Goal: Task Accomplishment & Management: Use online tool/utility

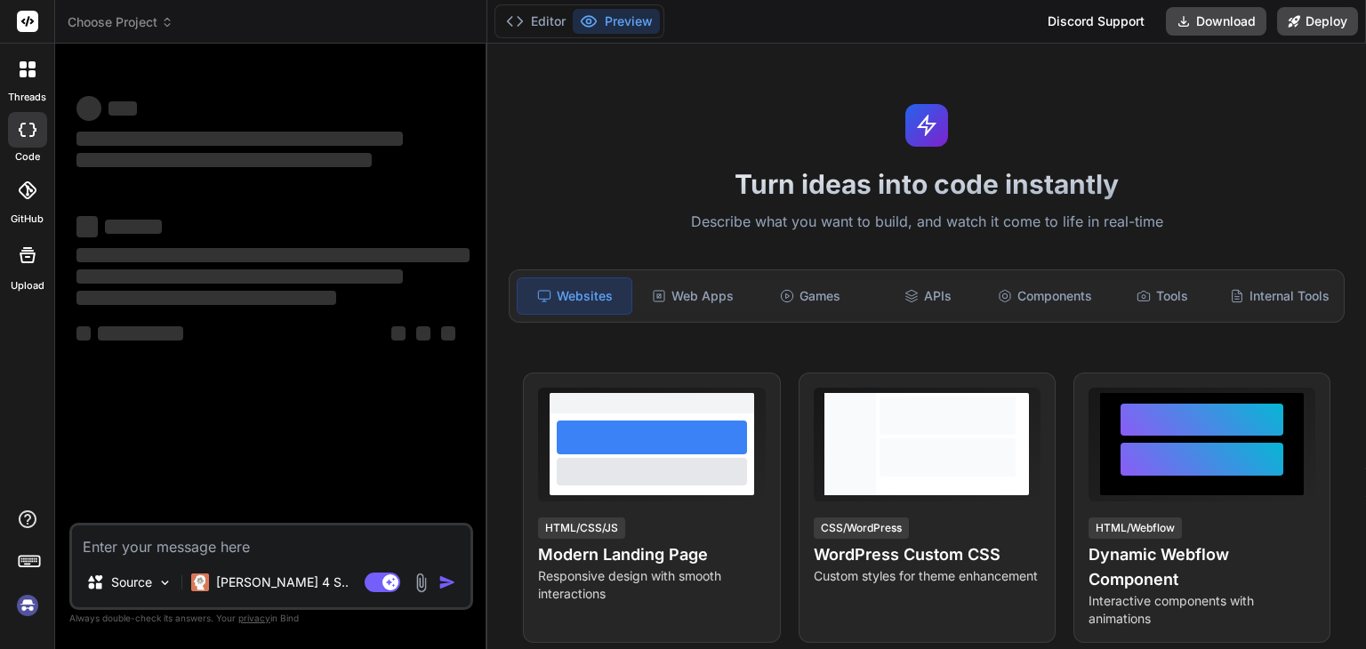
click at [277, 533] on textarea at bounding box center [271, 541] width 398 height 32
type textarea "Bind AI"
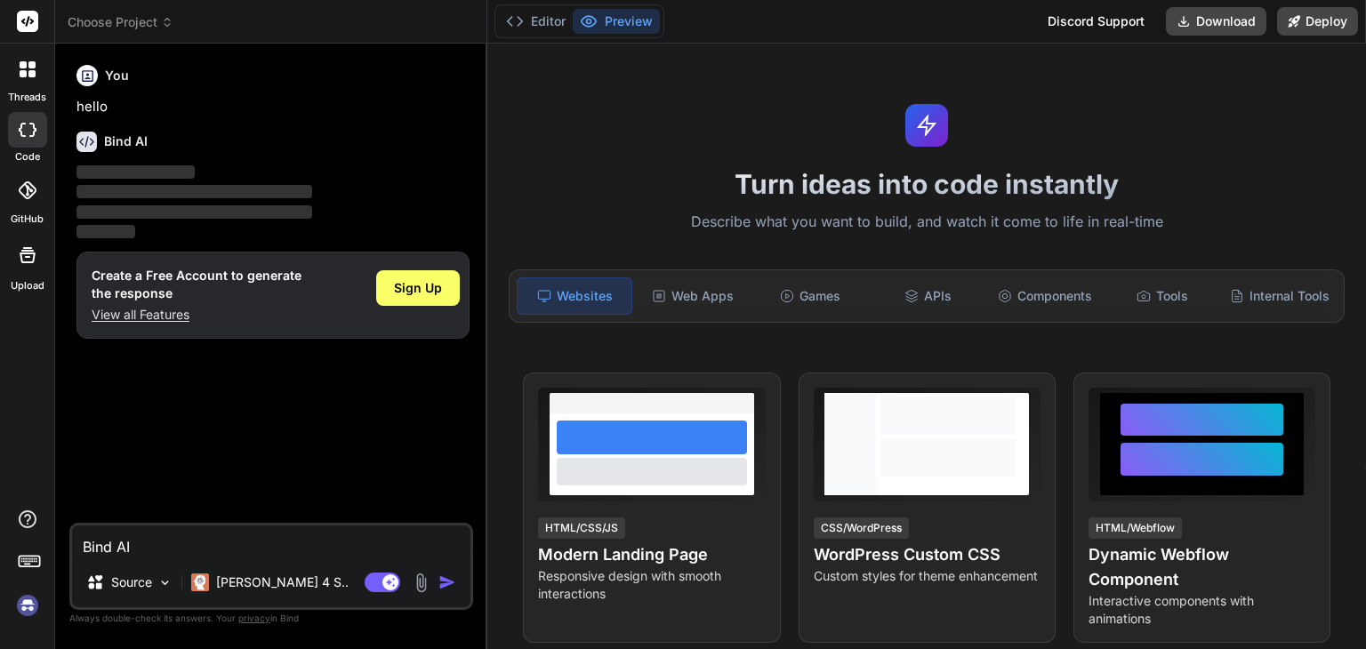
type textarea "x"
type textarea "Bind A"
type textarea "x"
type textarea "Bind"
type textarea "x"
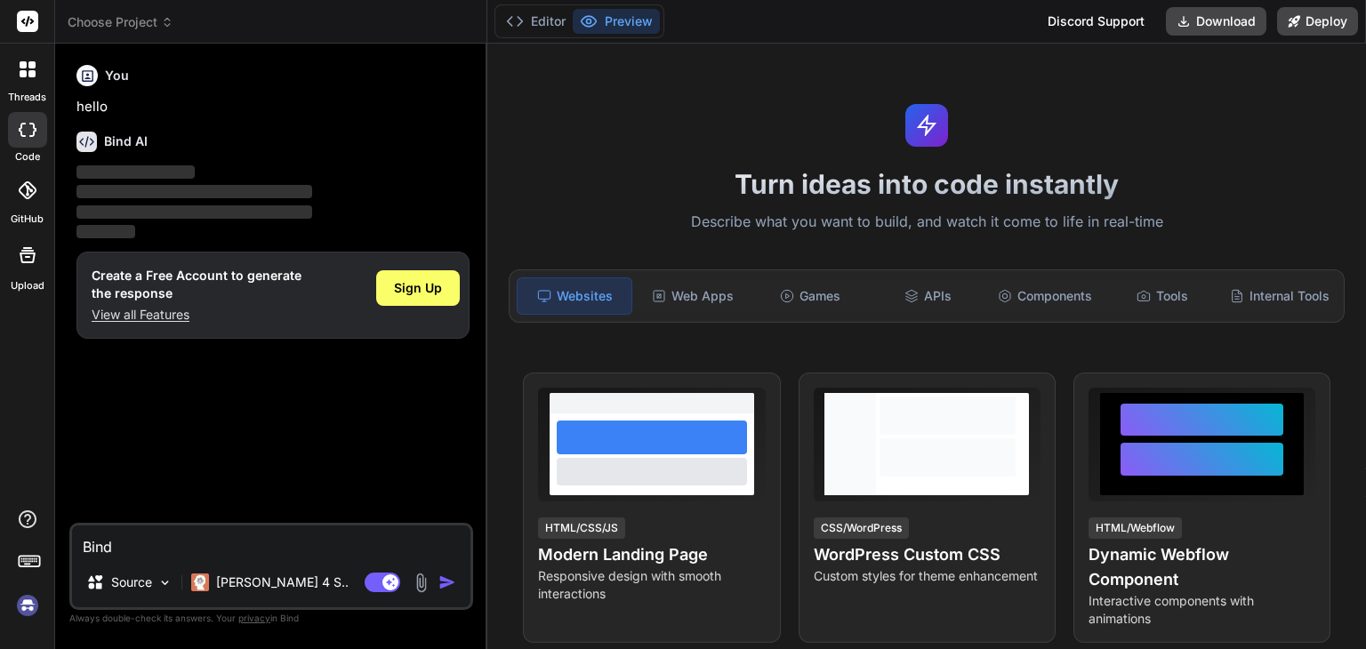
type textarea "Bind"
type textarea "x"
type textarea "Bin"
type textarea "x"
type textarea "Bi"
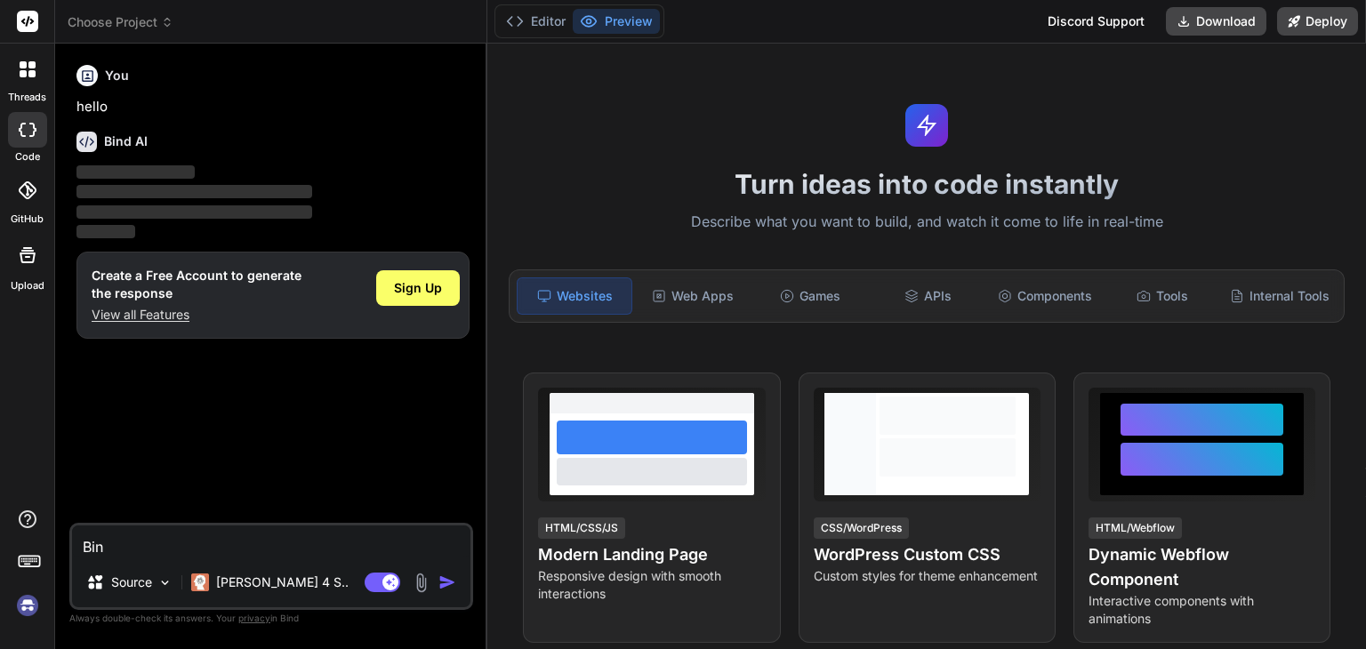
type textarea "x"
type textarea "B"
type textarea "x"
click at [273, 561] on div "Source [PERSON_NAME] 4 S.. Agent Mode. When this toggle is activated, AI automa…" at bounding box center [271, 566] width 404 height 87
click at [416, 285] on span "Sign Up" at bounding box center [418, 288] width 48 height 18
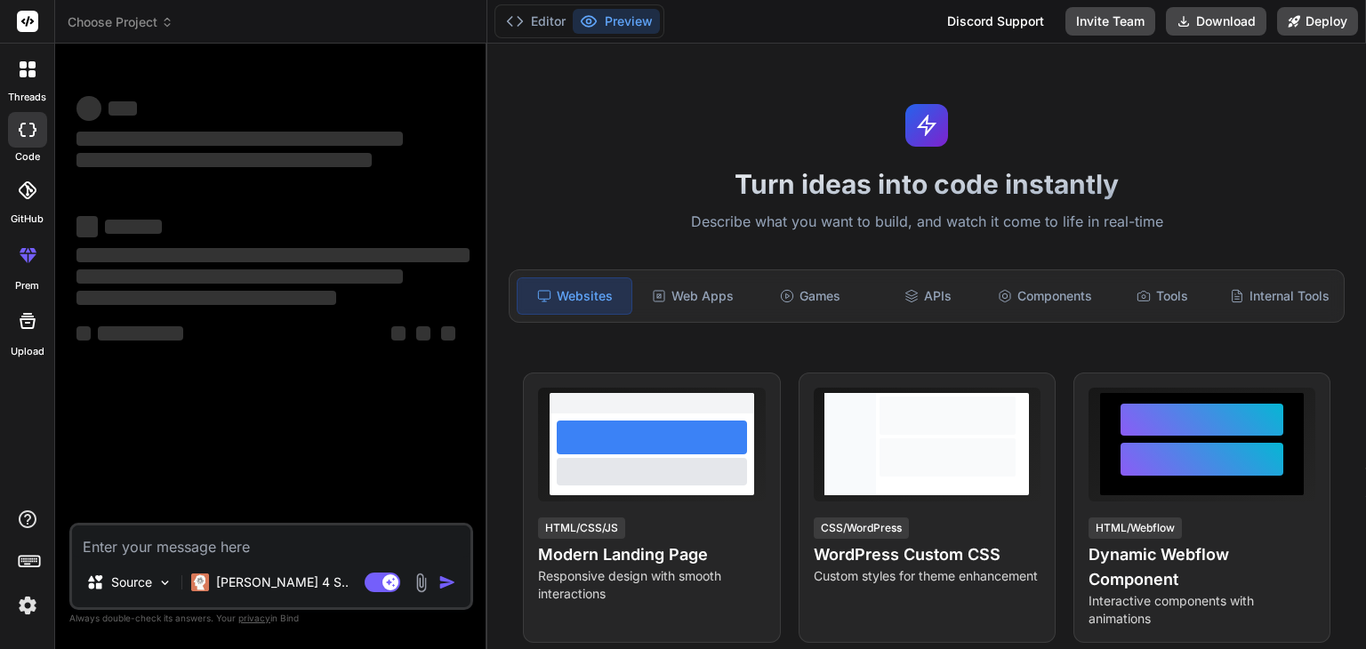
click at [324, 533] on textarea at bounding box center [271, 541] width 398 height 32
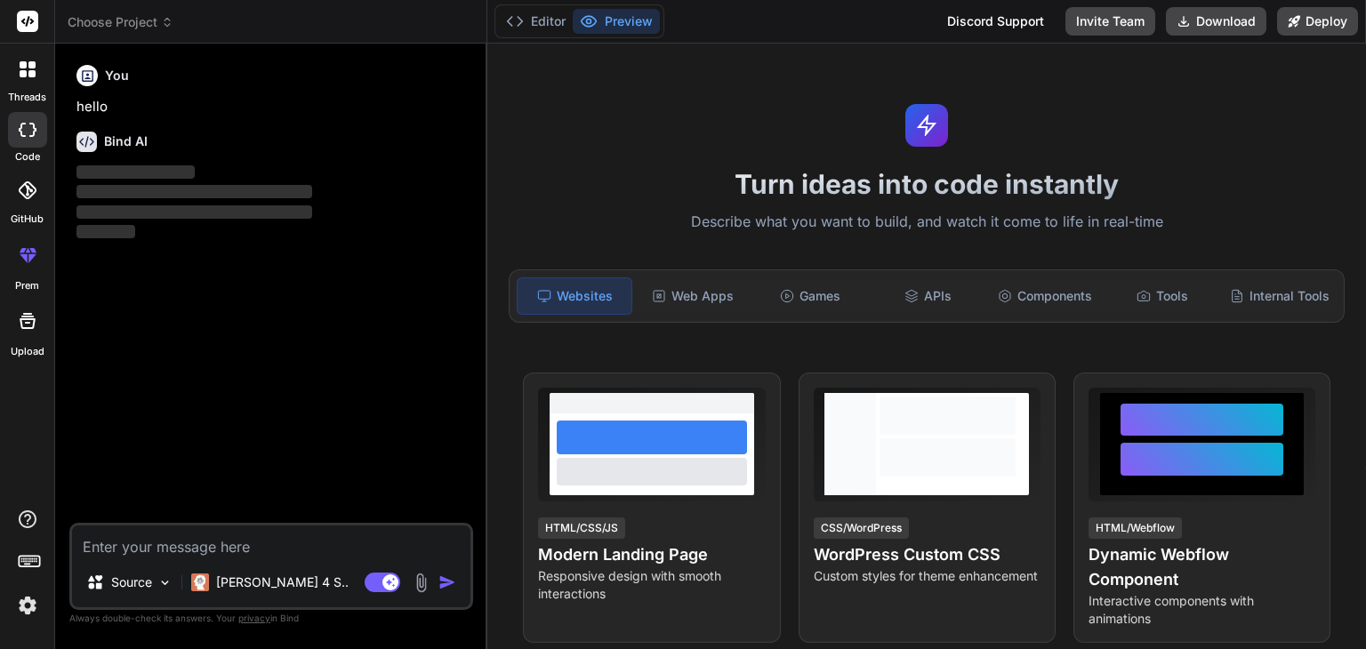
type textarea "x"
paste textarea "Create a app that gives the height of the animal,breeding readiness,external he…"
type textarea "Create a app that gives the height of the animal,breeding readiness,external he…"
type textarea "x"
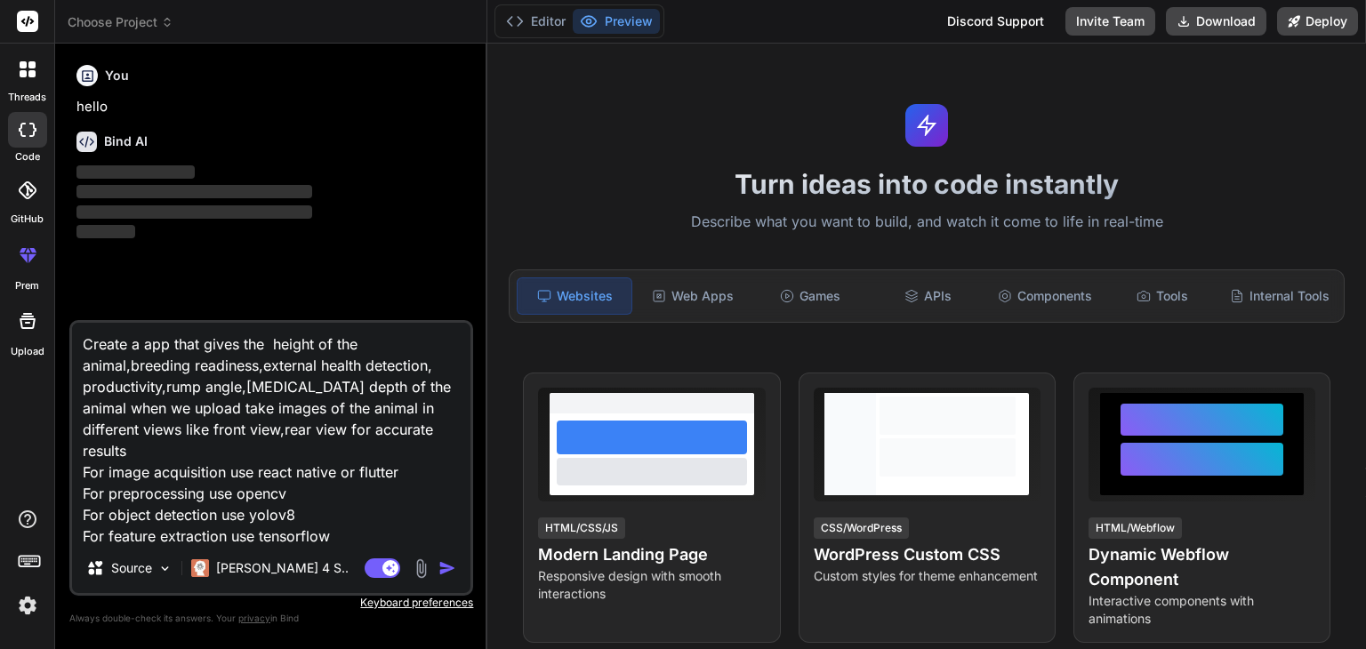
scroll to position [44, 0]
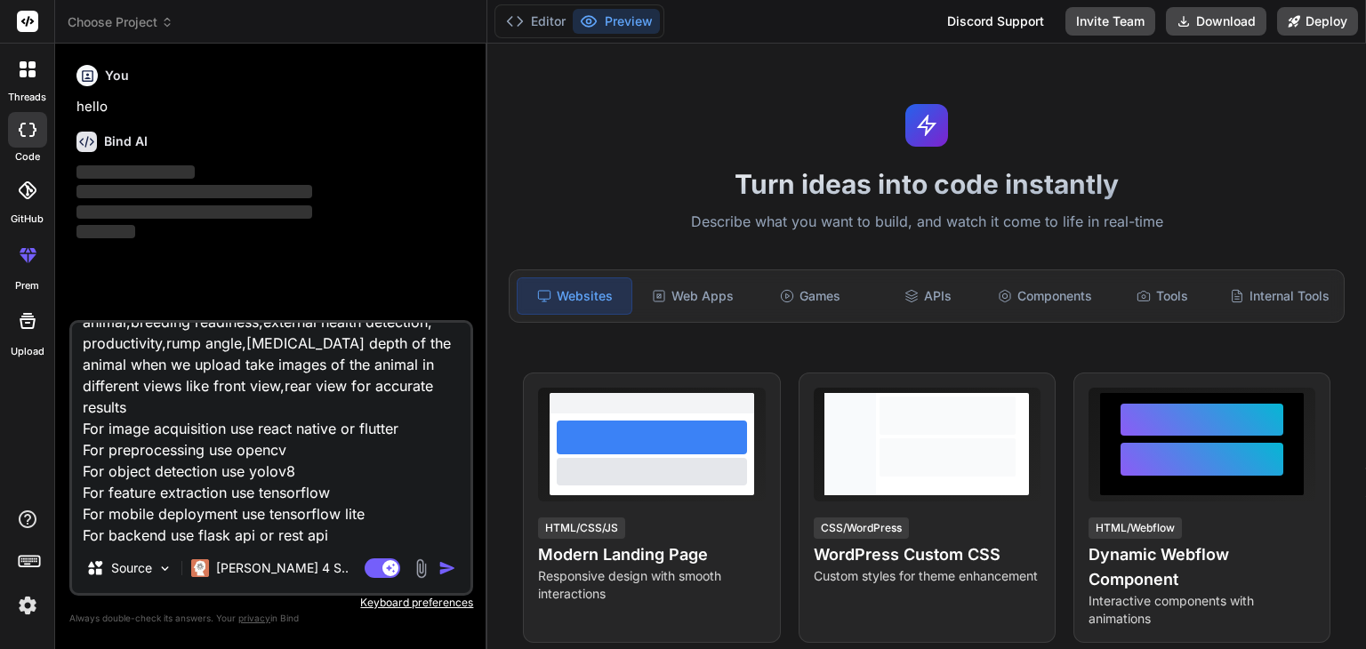
type textarea "Create a app that gives the height of the animal,breeding readiness,external he…"
click at [448, 567] on img "button" at bounding box center [447, 568] width 18 height 18
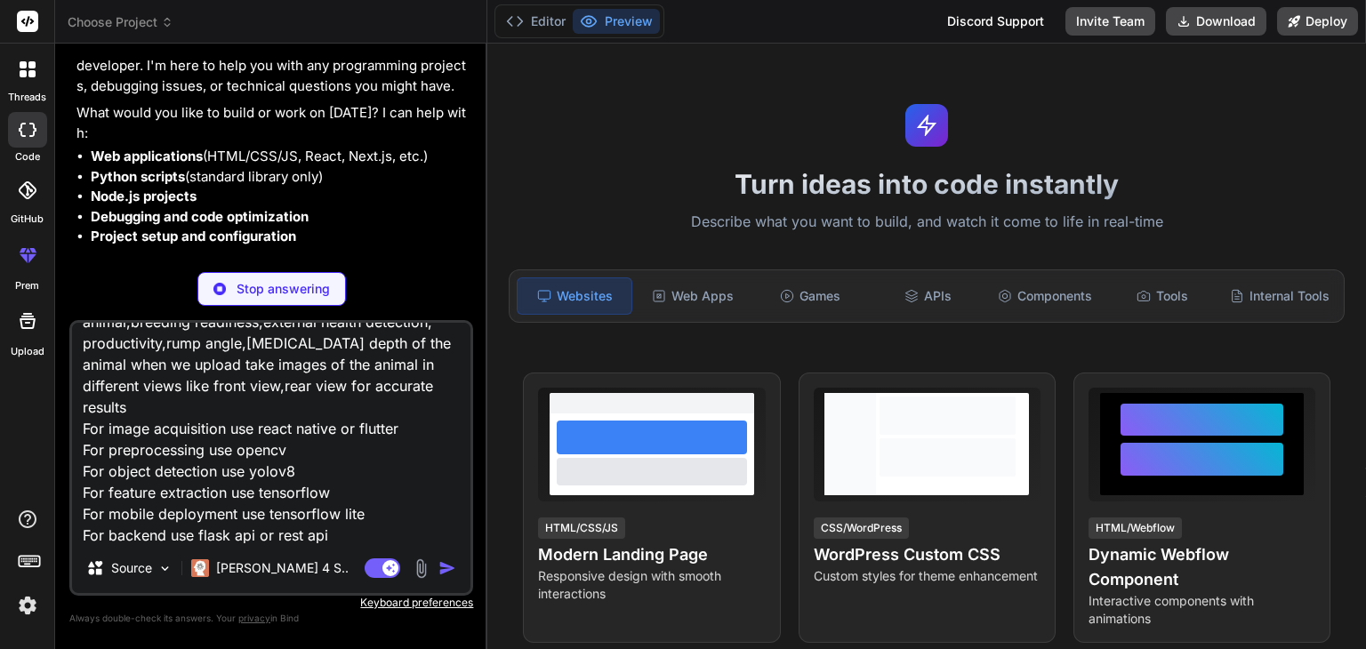
scroll to position [82, 0]
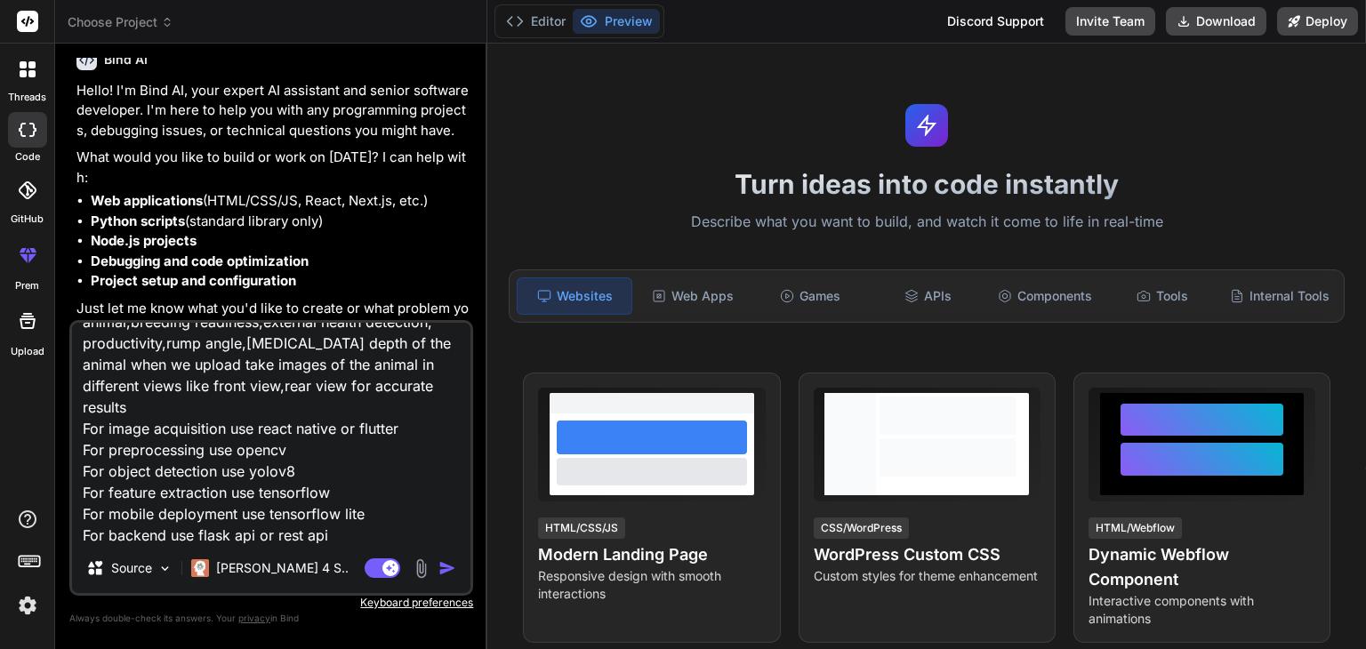
click at [452, 567] on img "button" at bounding box center [447, 568] width 18 height 18
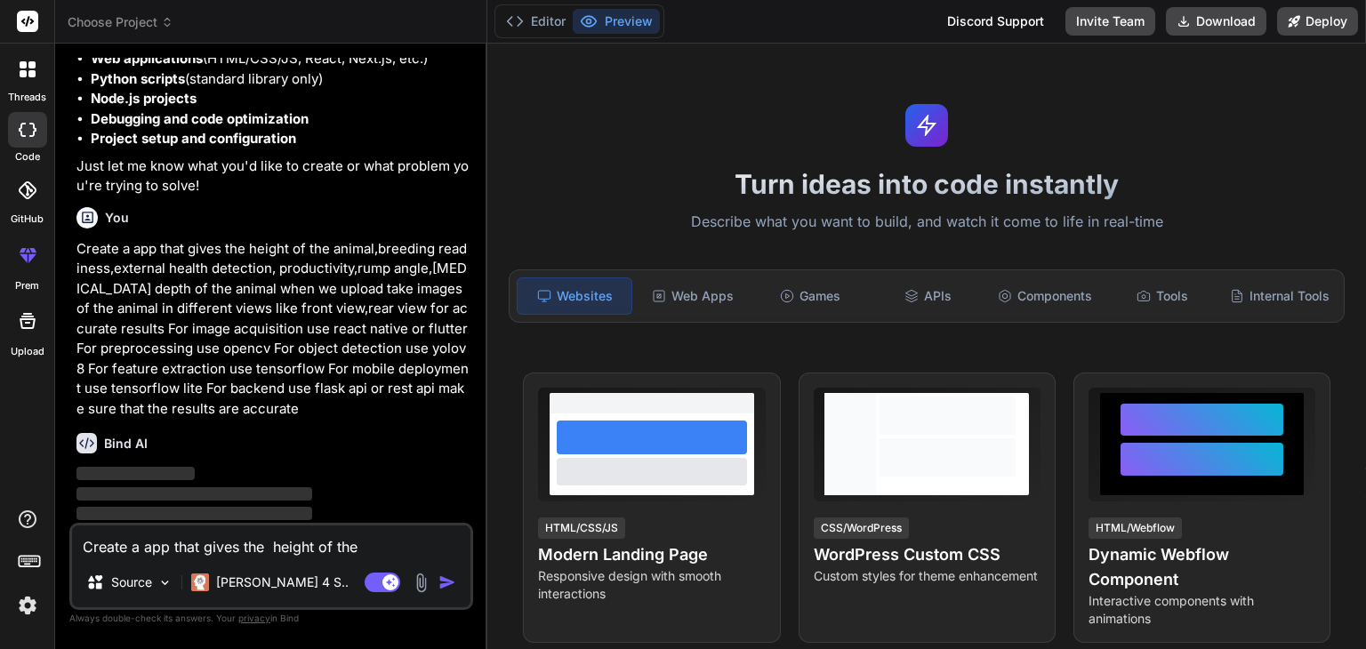
scroll to position [224, 0]
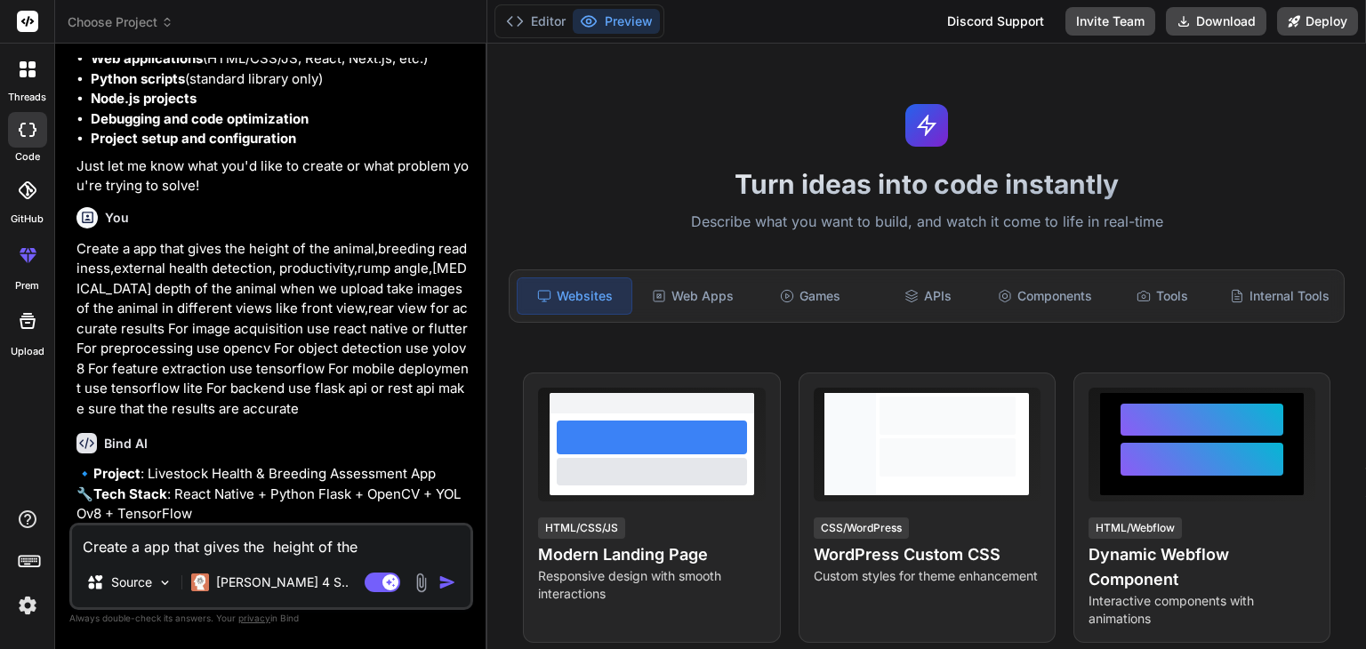
type textarea "x"
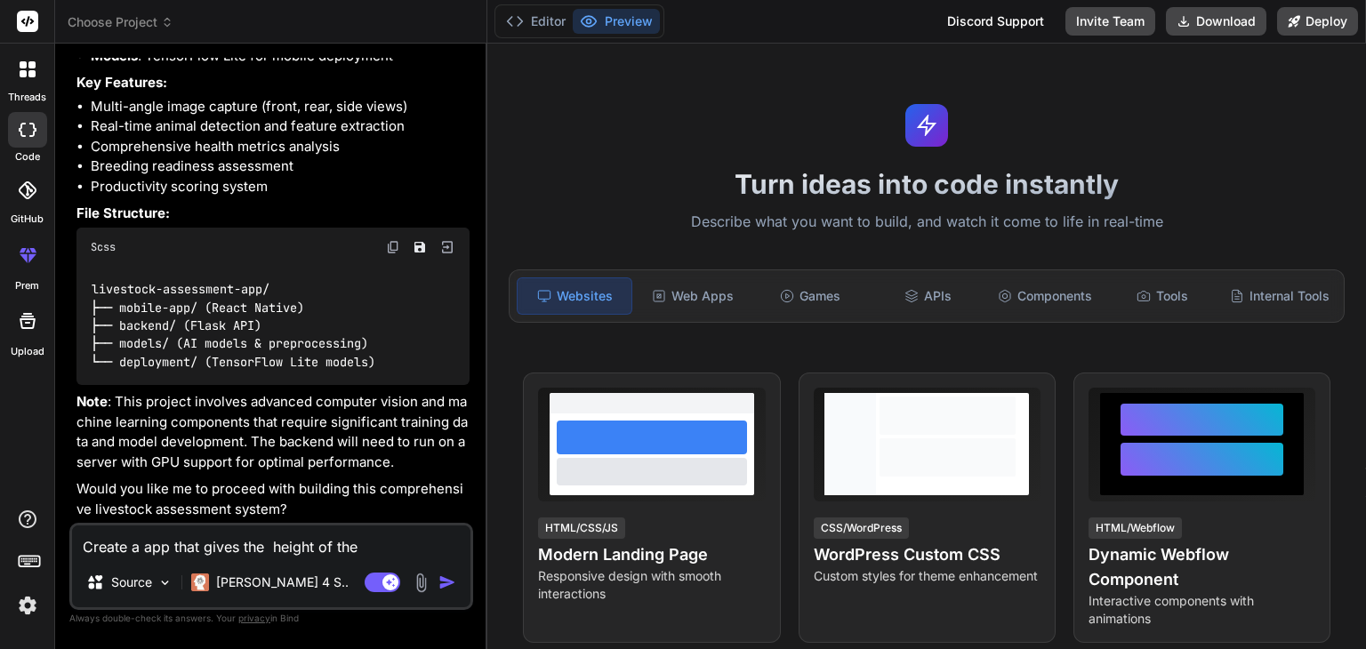
scroll to position [853, 0]
click at [643, 297] on div "Web Apps" at bounding box center [693, 295] width 114 height 37
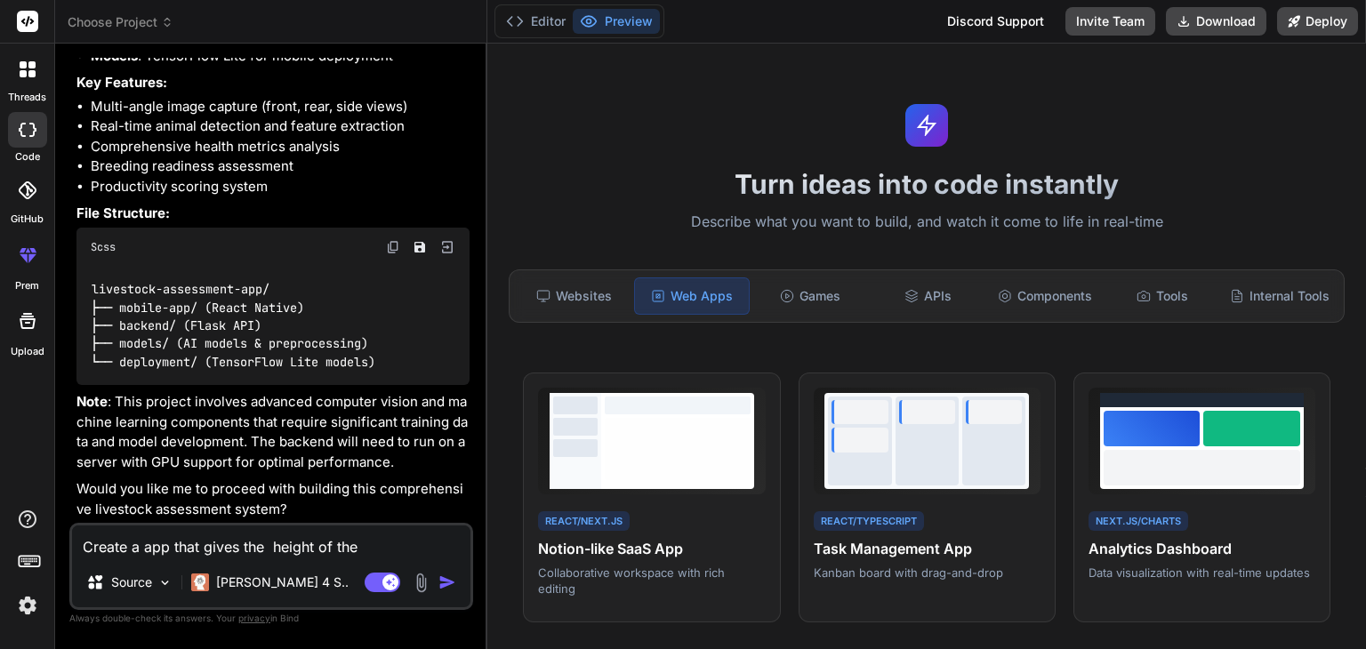
click at [199, 553] on textarea "Create a app that gives the height of the animal,breeding readiness,external he…" at bounding box center [271, 541] width 398 height 32
type textarea "y"
type textarea "x"
type textarea "ye"
type textarea "x"
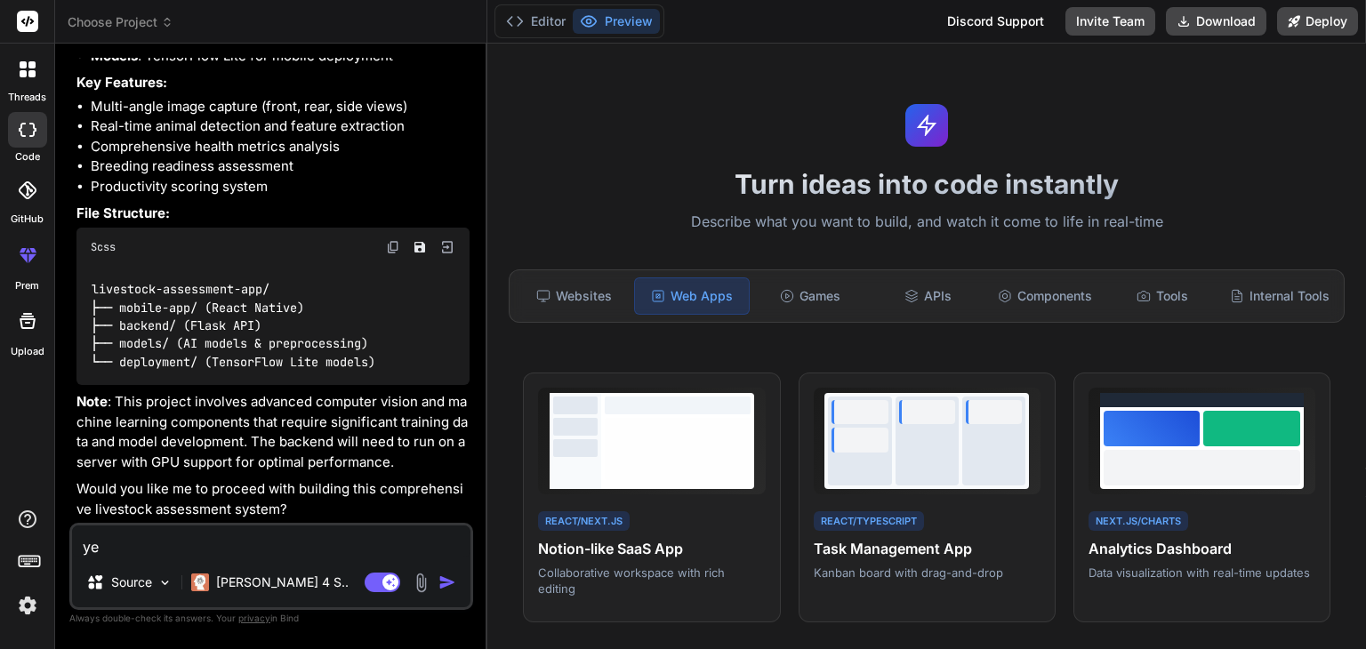
type textarea "yes"
type textarea "x"
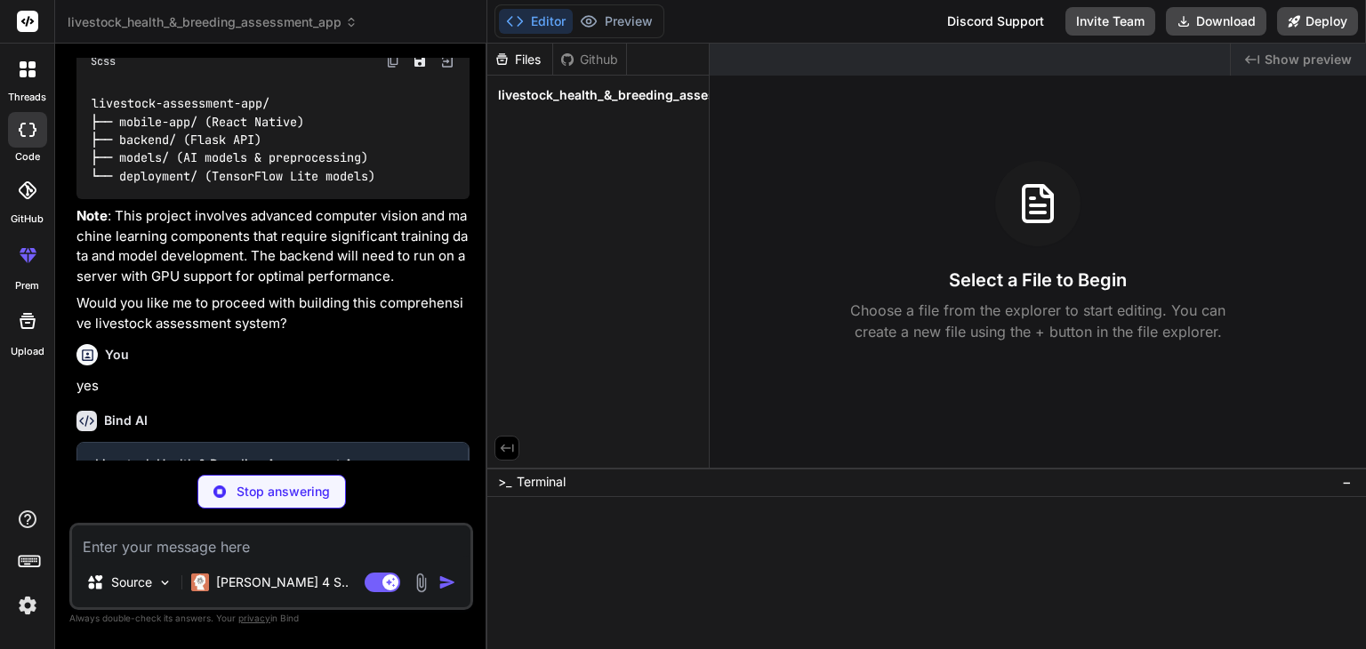
scroll to position [1037, 0]
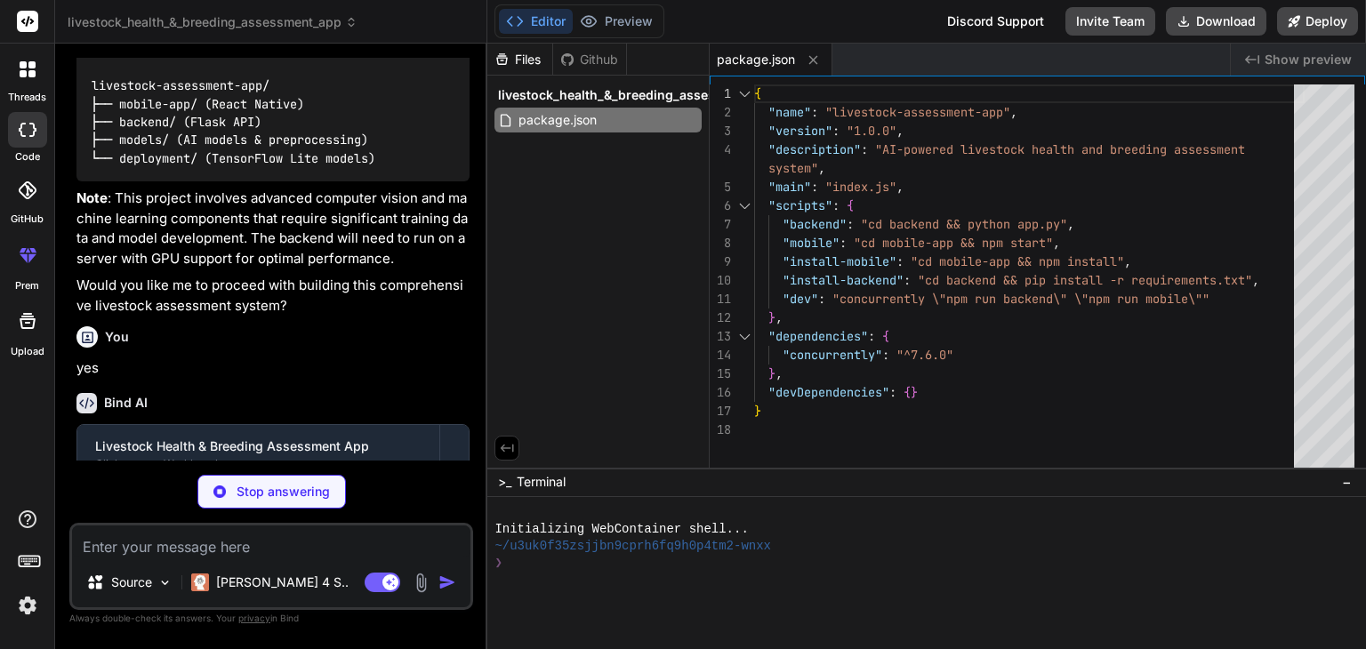
type textarea "x"
type textarea ""private": true }"
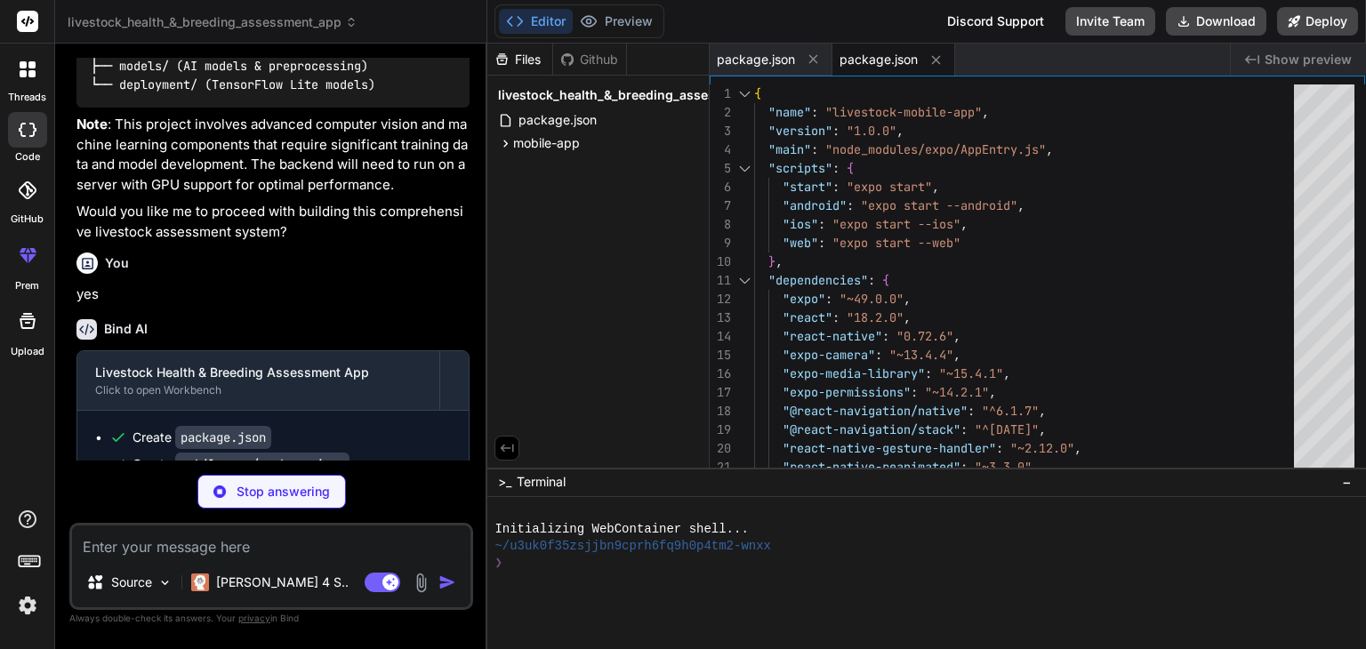
scroll to position [1186, 0]
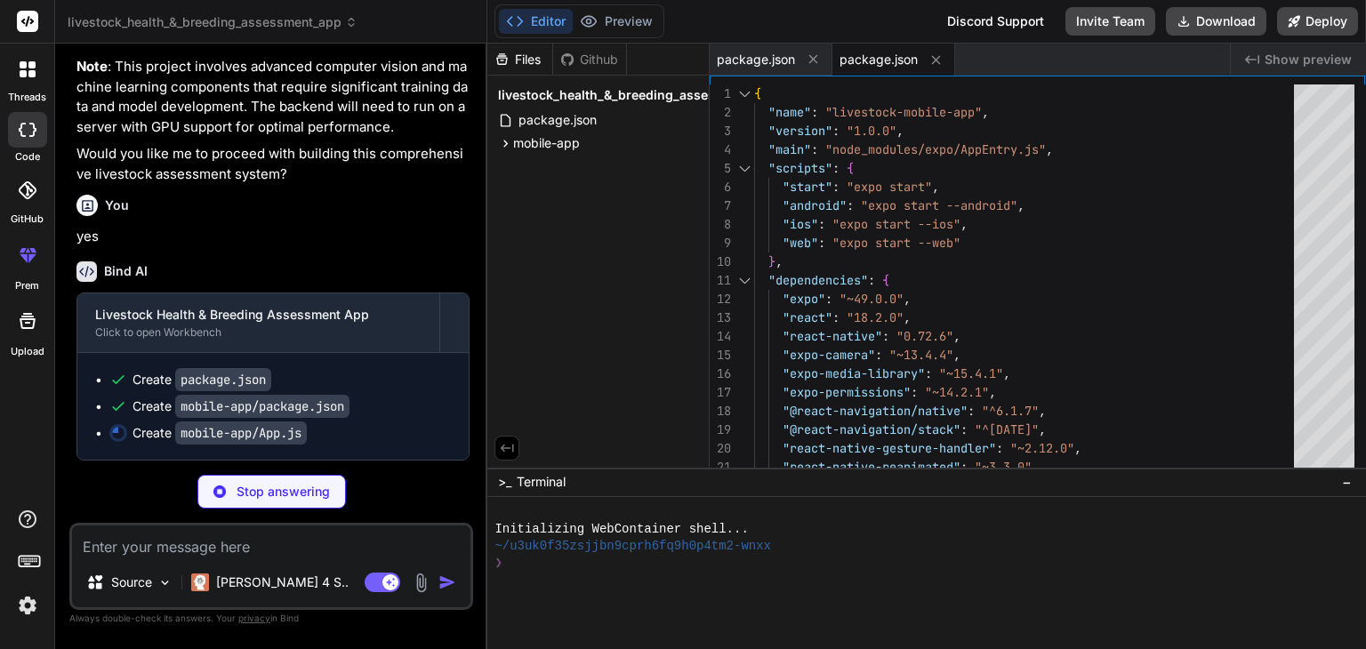
type textarea "x"
type textarea "</NavigationContainer> ); }"
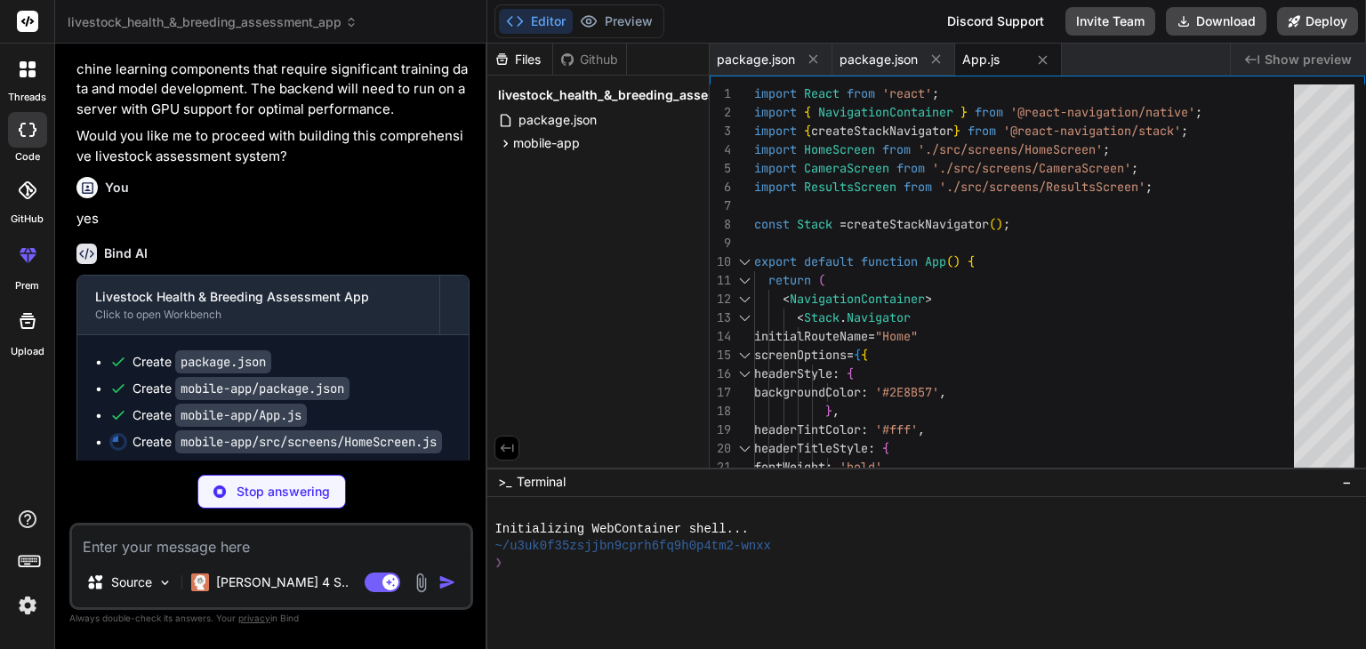
type textarea "x"
type textarea "instructions: { fontSize: 14, color: '#888', textAlign: 'center', paddingHorizo…"
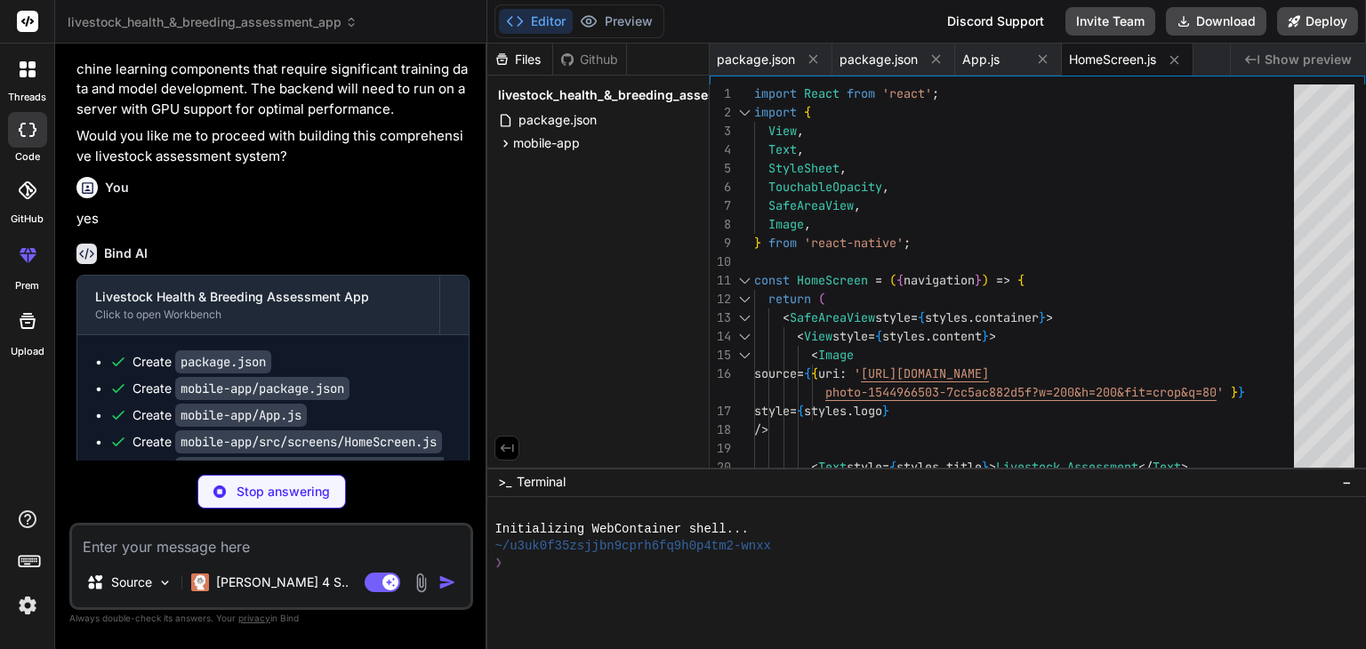
type textarea "x"
type textarea "export default CameraScreen;"
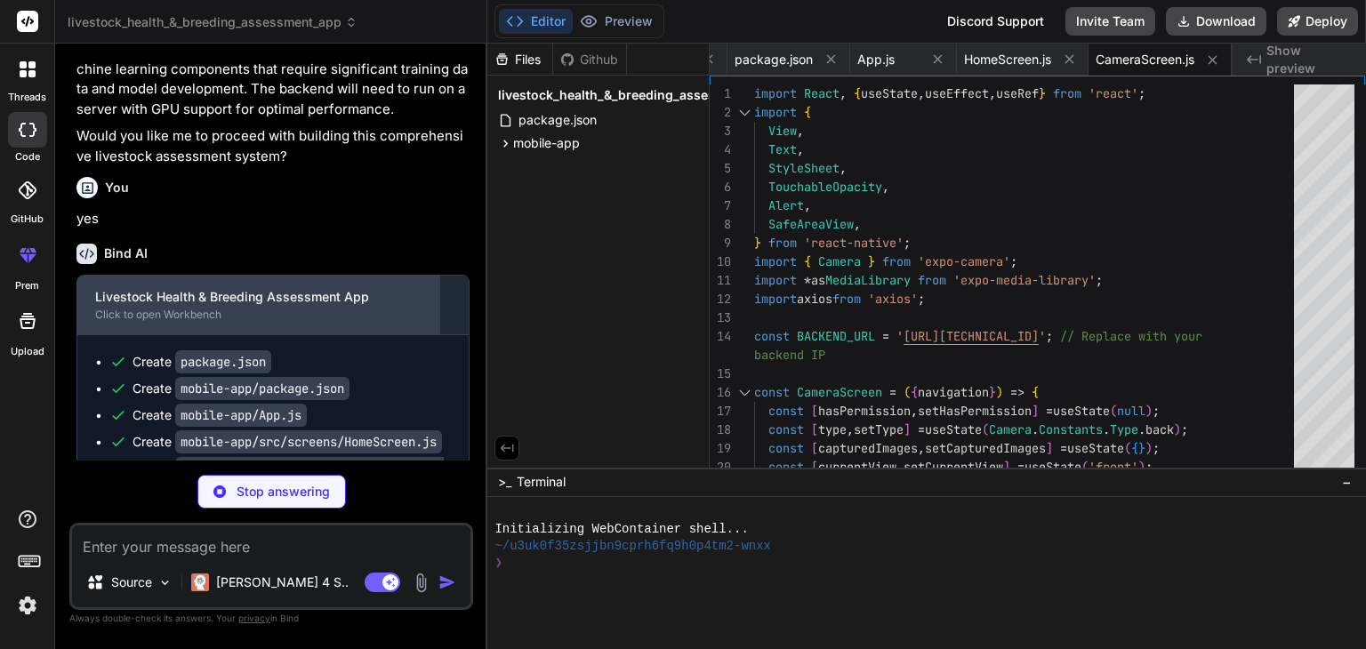
scroll to position [1319, 0]
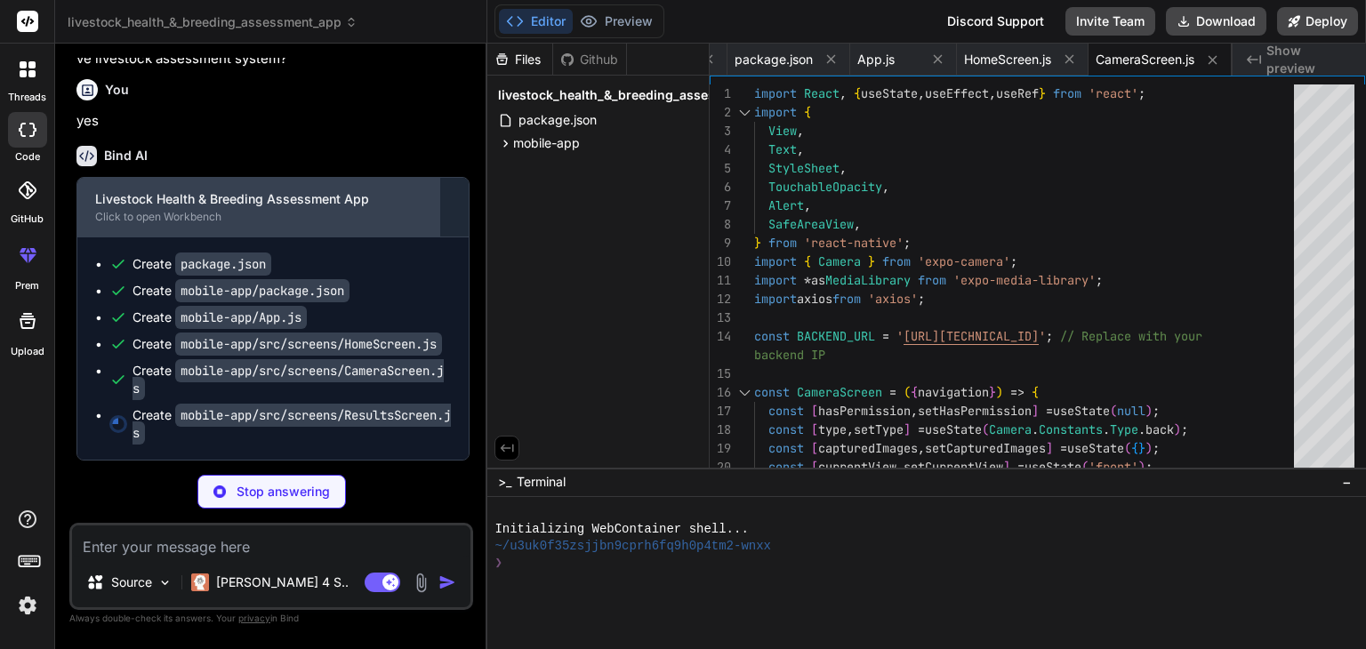
type textarea "x"
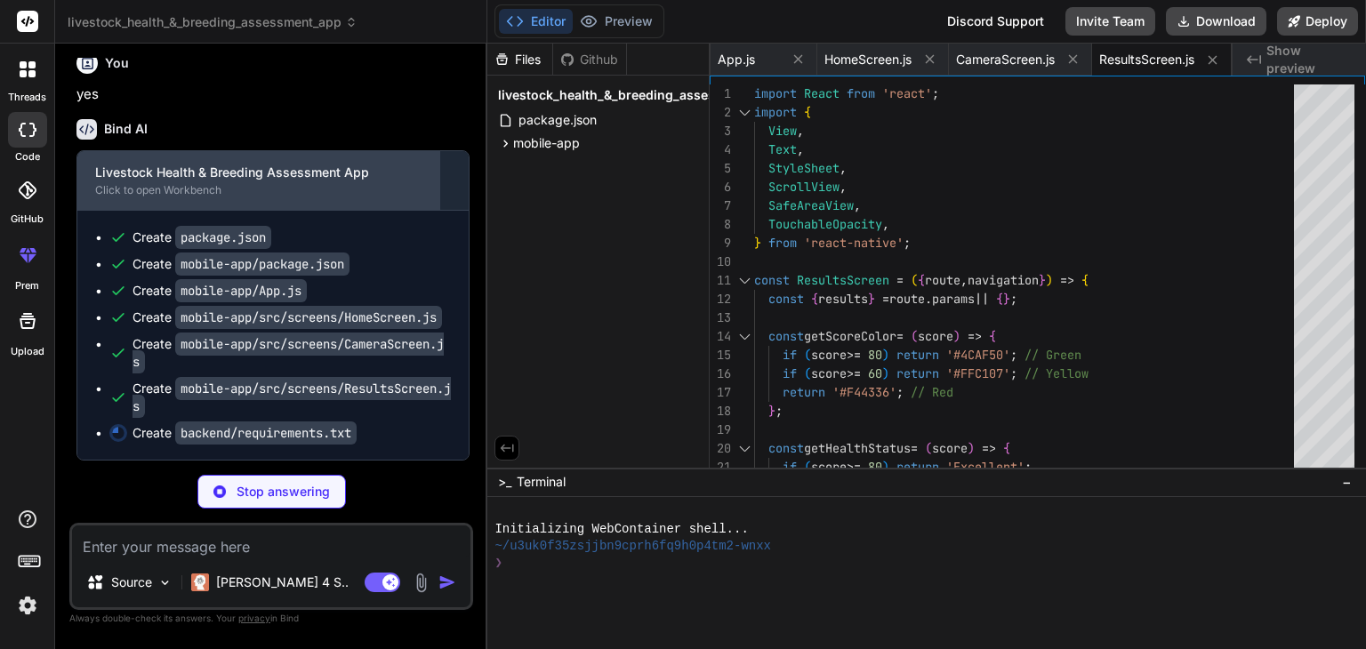
type textarea "x"
type textarea "gunicorn==21.2.0"
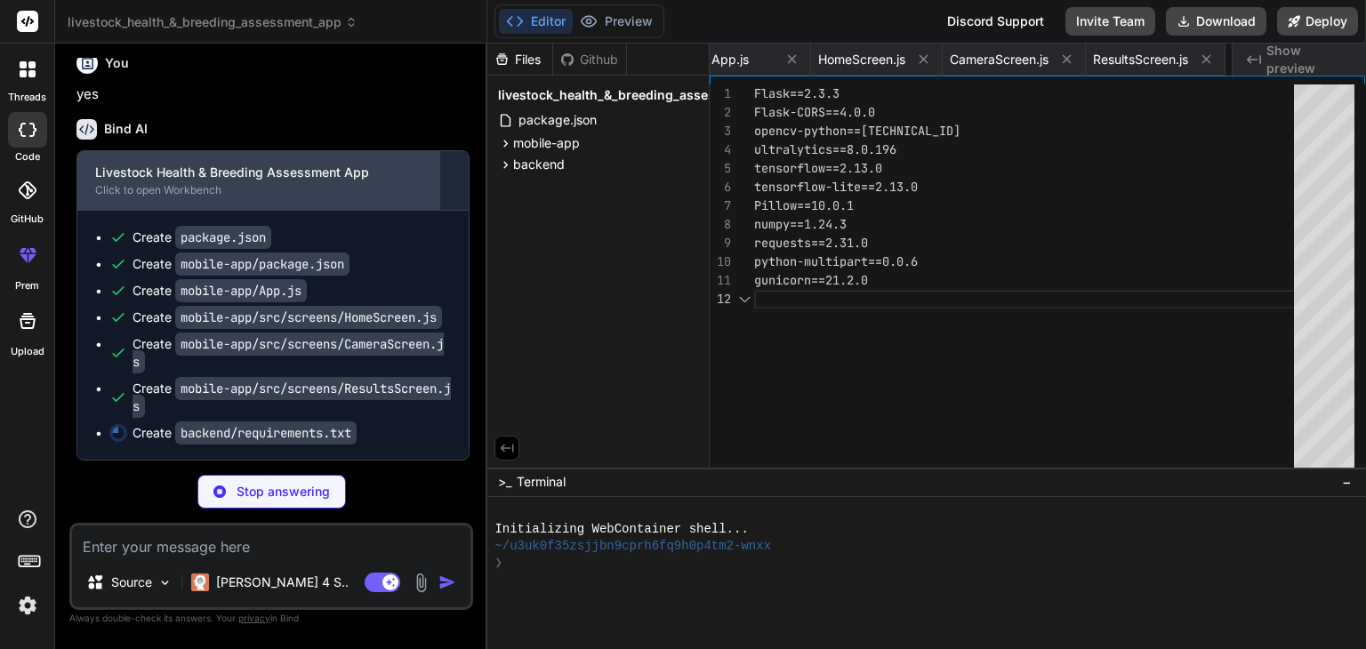
scroll to position [0, 391]
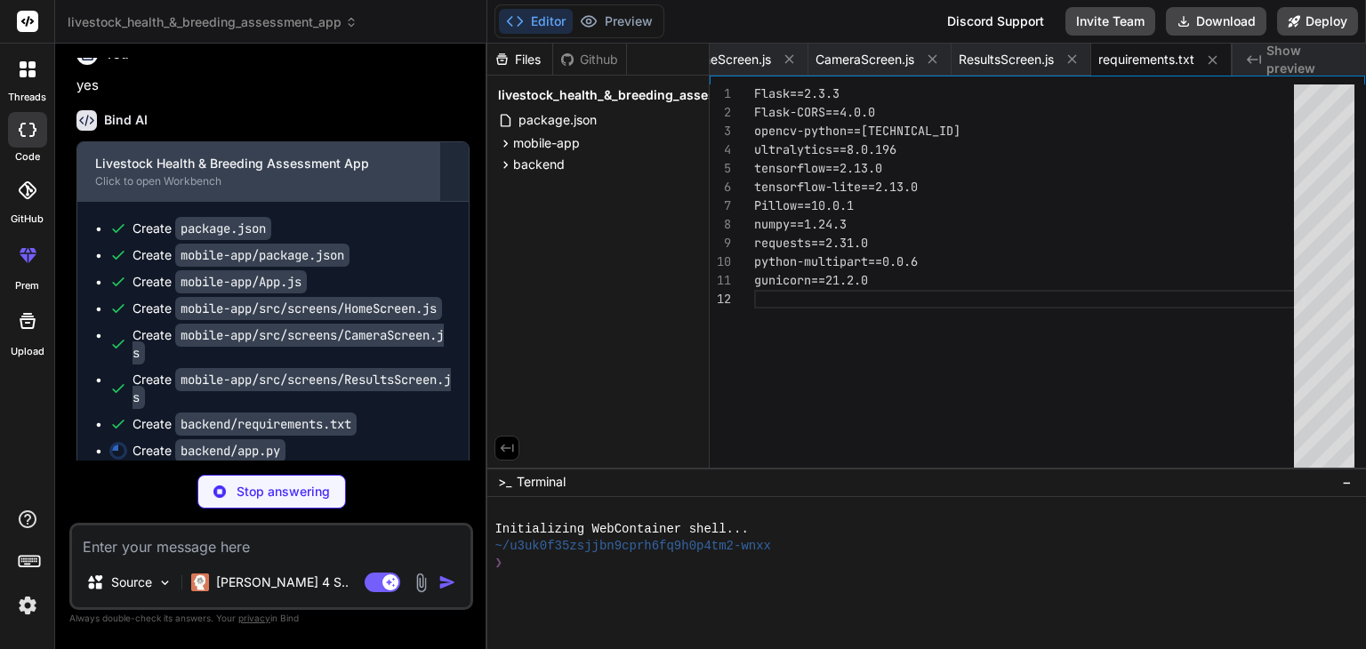
type textarea "x"
type textarea "# Create temp directory if it doesn't exist os.makedirs('temp', exist_ok=True) …"
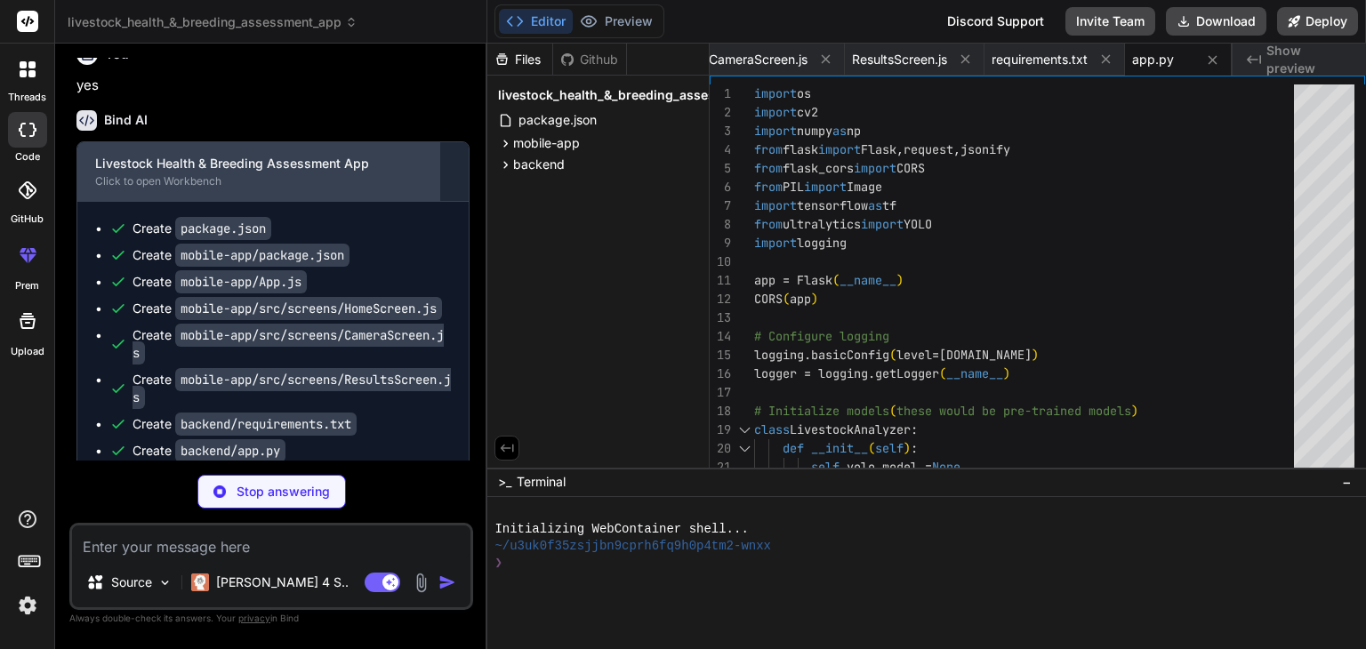
type textarea "x"
type textarea "-"
type textarea "x"
type textarea "--"
type textarea "x"
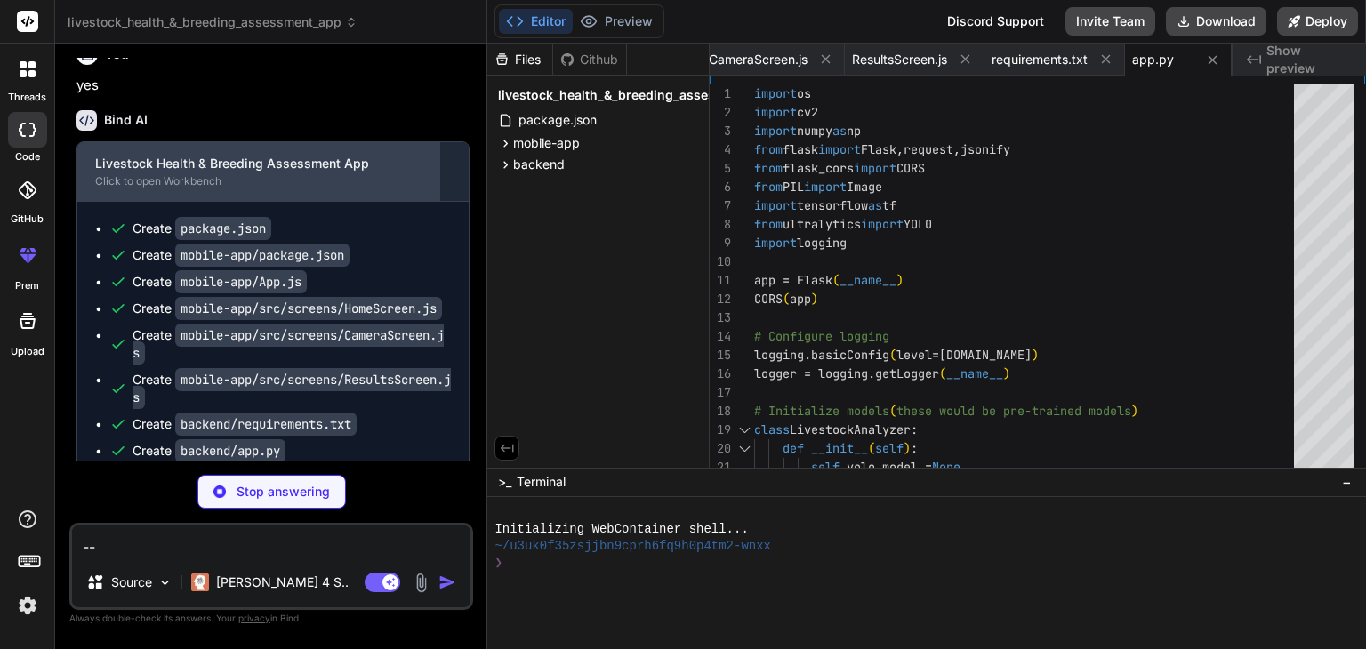
type textarea "---"
type textarea "x"
type textarea "----"
type textarea "x"
type textarea "-----"
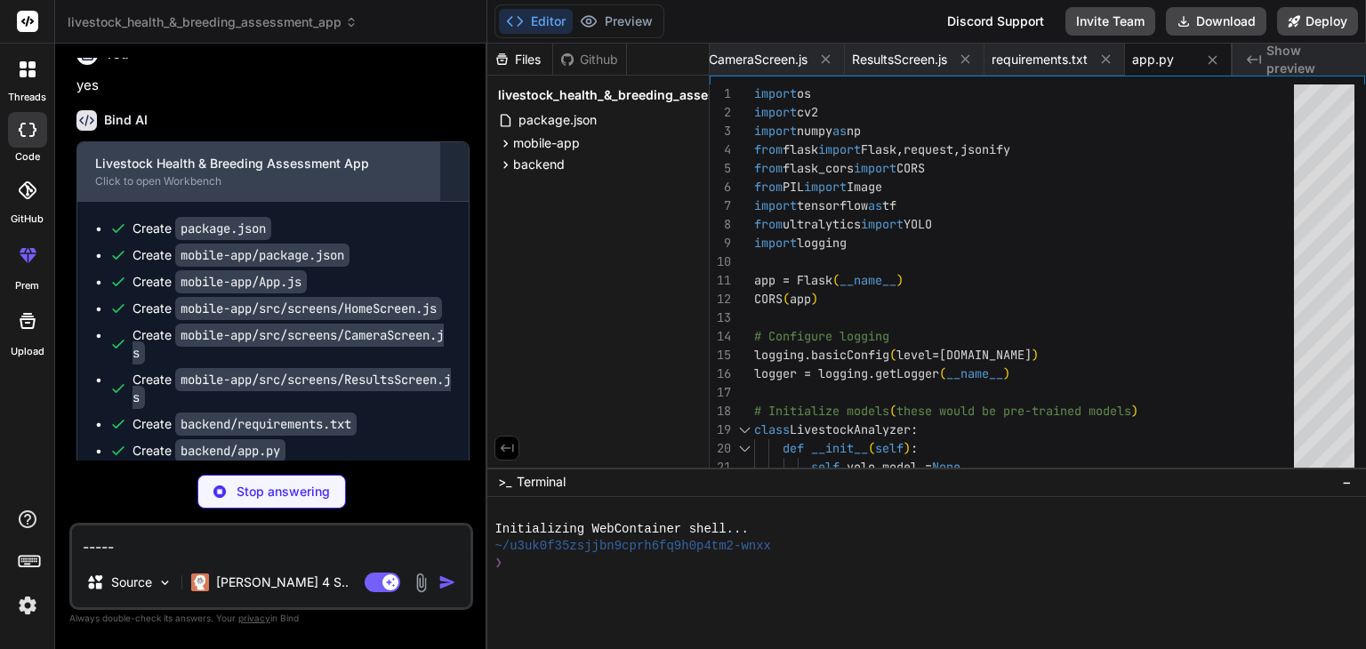
type textarea "x"
type textarea "[DOMAIN_NAME]_models() # Convert to TensorFlow Lite for mobile deployment train…"
type textarea "------"
type textarea "x"
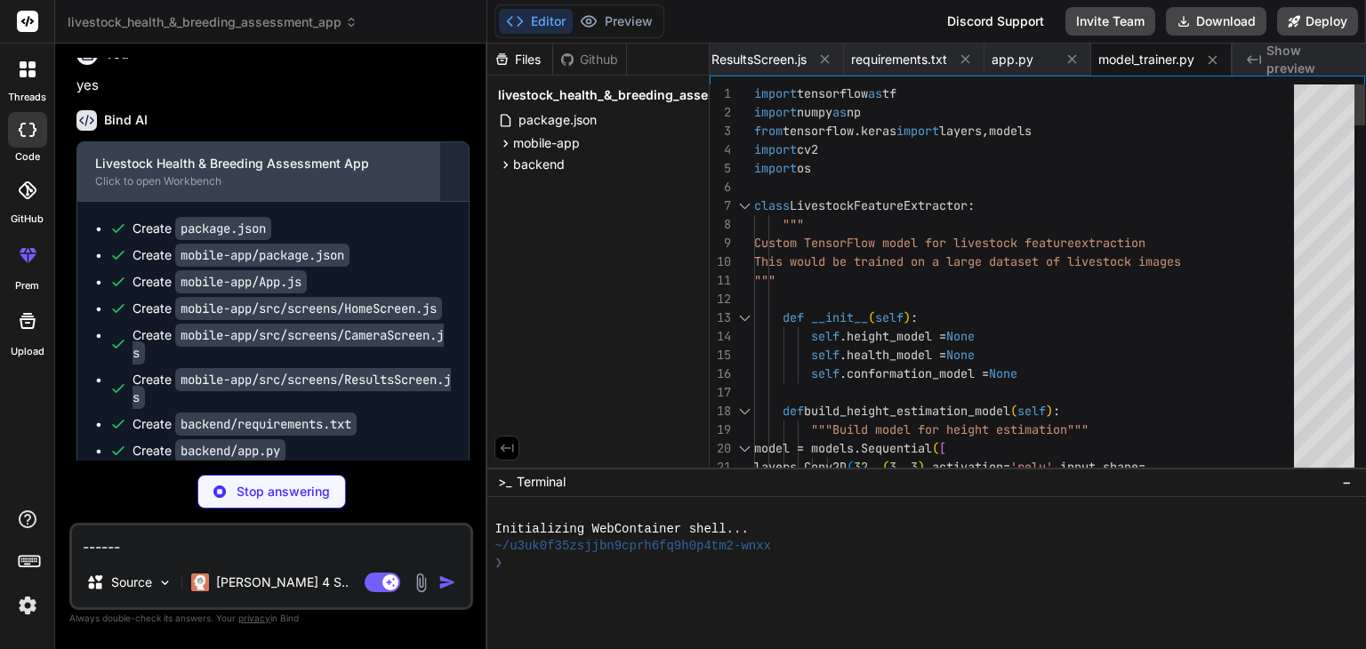
type textarea "-------"
type textarea "x"
type textarea "--------"
type textarea "x"
type textarea "---------"
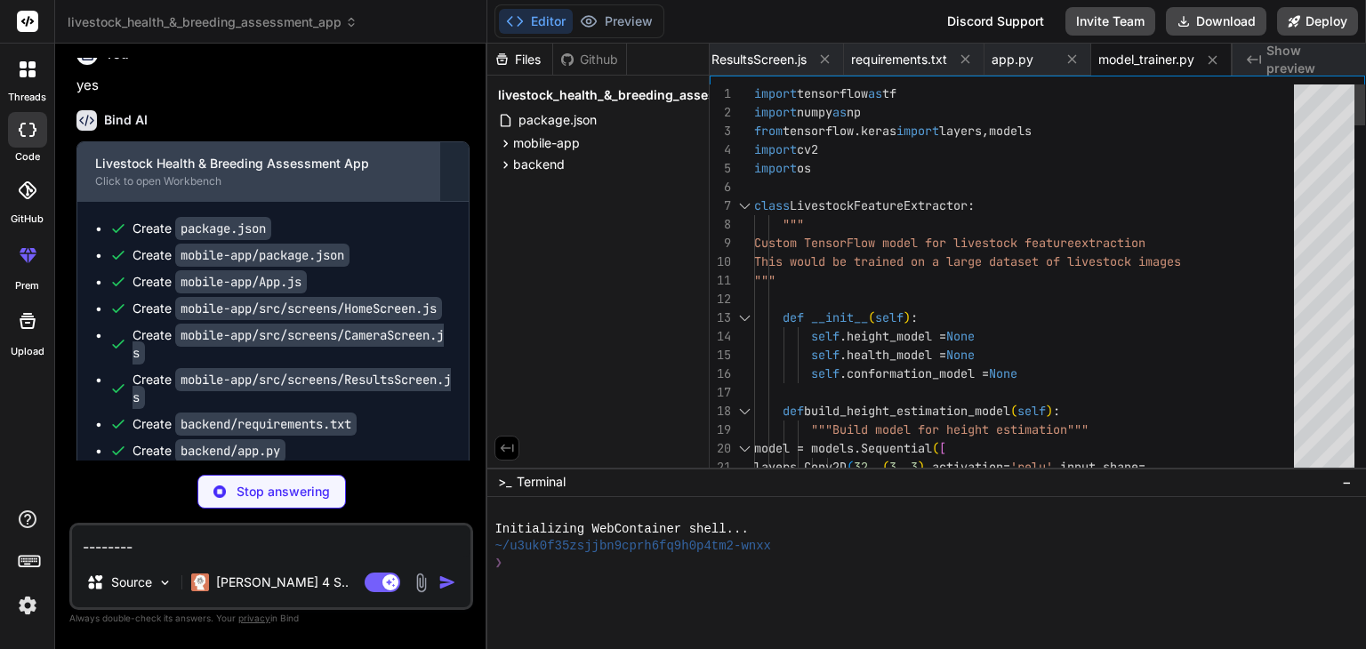
type textarea "x"
type textarea "----------"
type textarea "x"
type textarea "-----------"
type textarea "x"
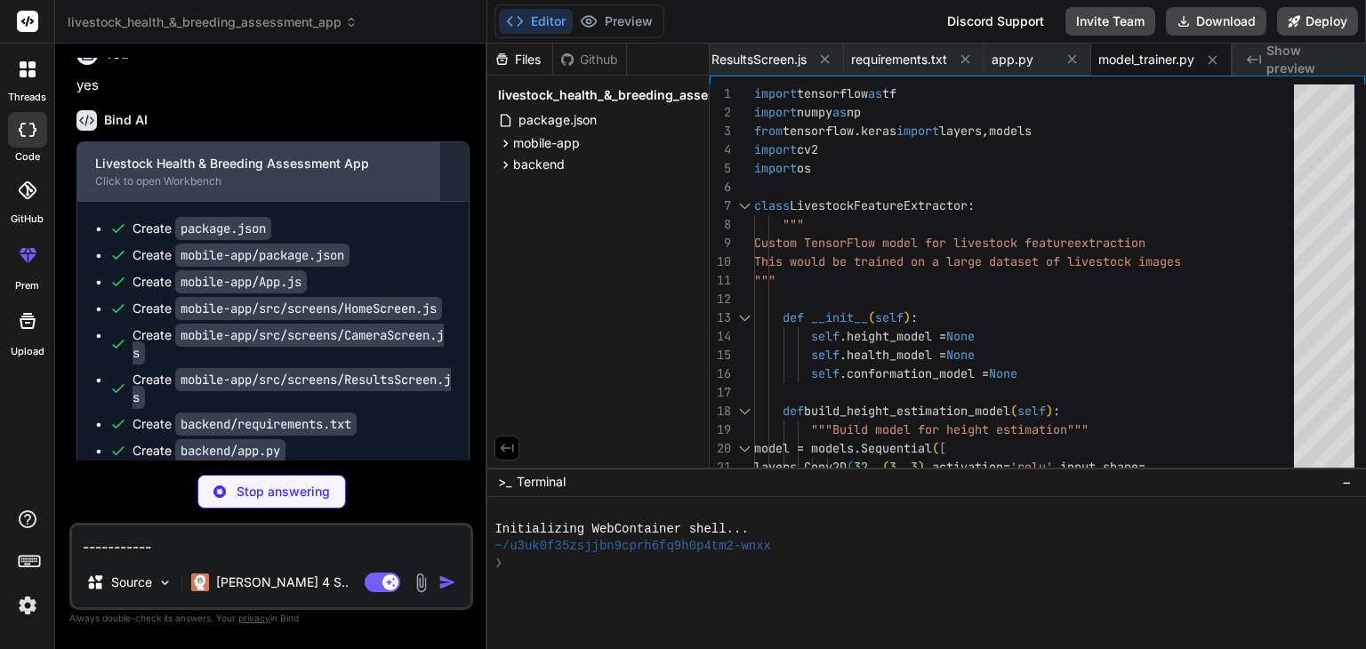
type textarea "------------"
type textarea "x"
type textarea "-------------"
type textarea "x"
type textarea "--------------"
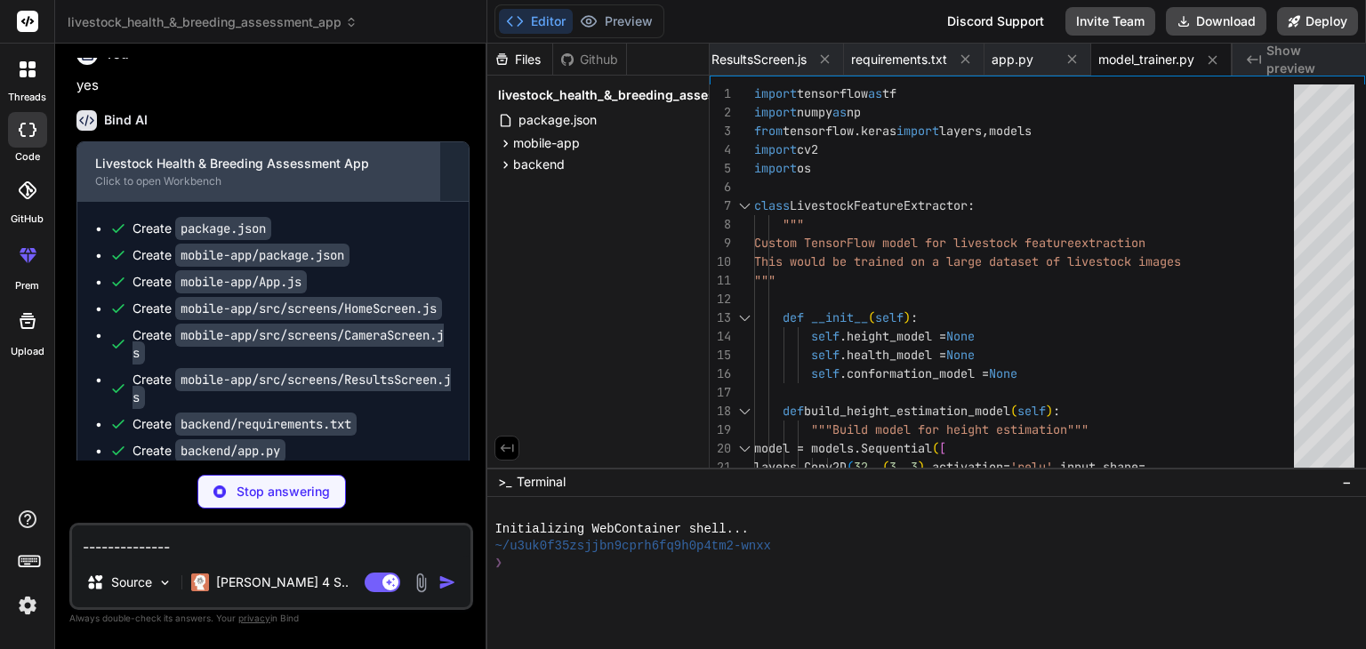
type textarea "x"
type textarea "---------------"
type textarea "x"
type textarea "----------------"
type textarea "x"
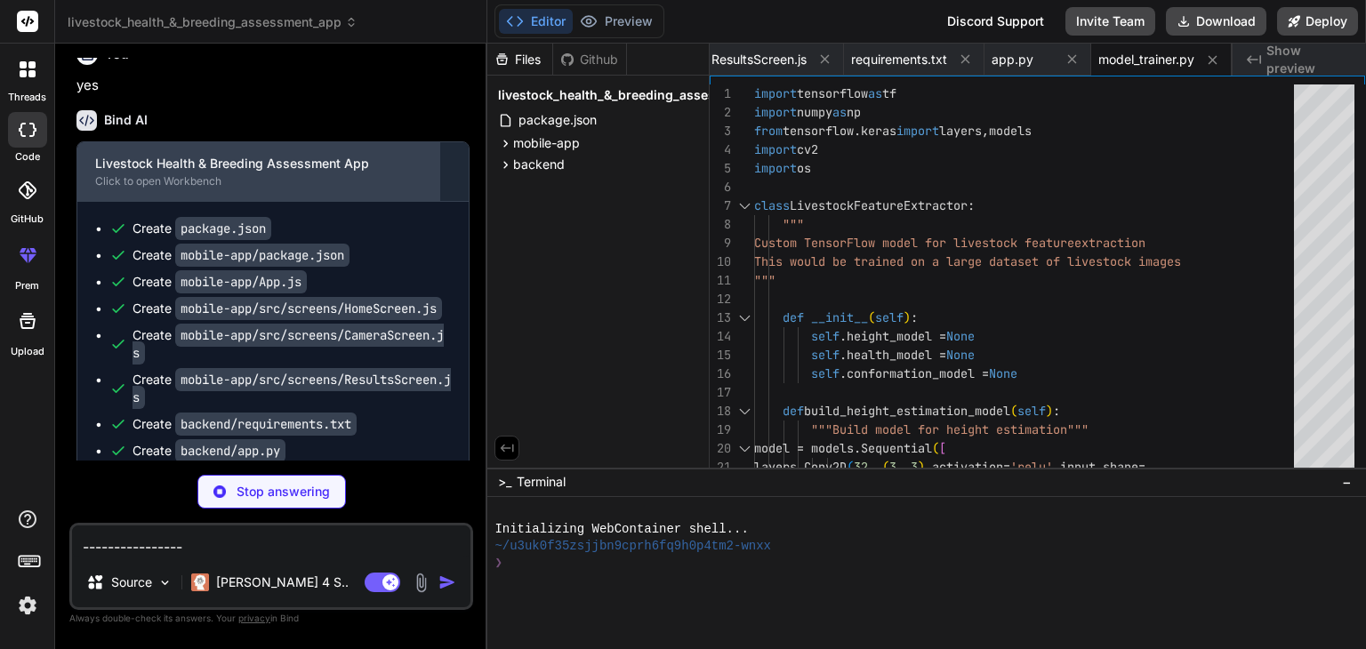
type textarea "-----------------"
type textarea "x"
type textarea "------------------"
type textarea "x"
type textarea "-----------------"
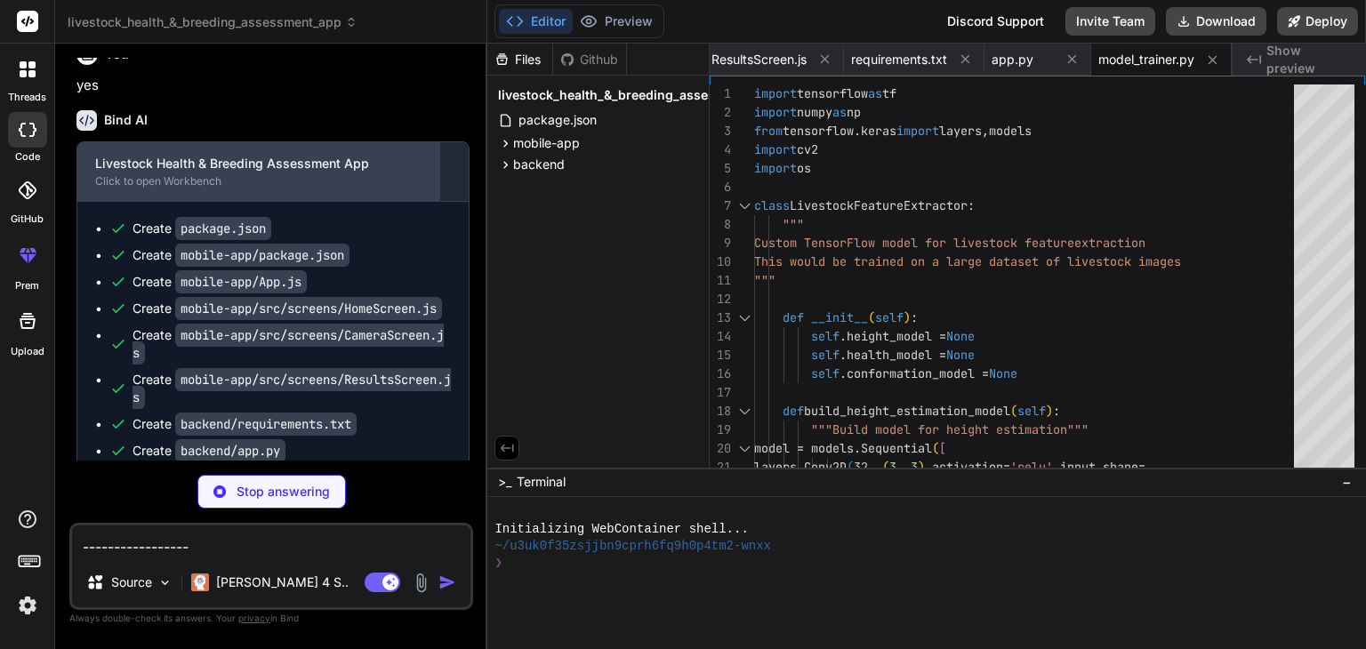
type textarea "x"
type textarea "----------------"
type textarea "x"
type textarea "---------------"
type textarea "x"
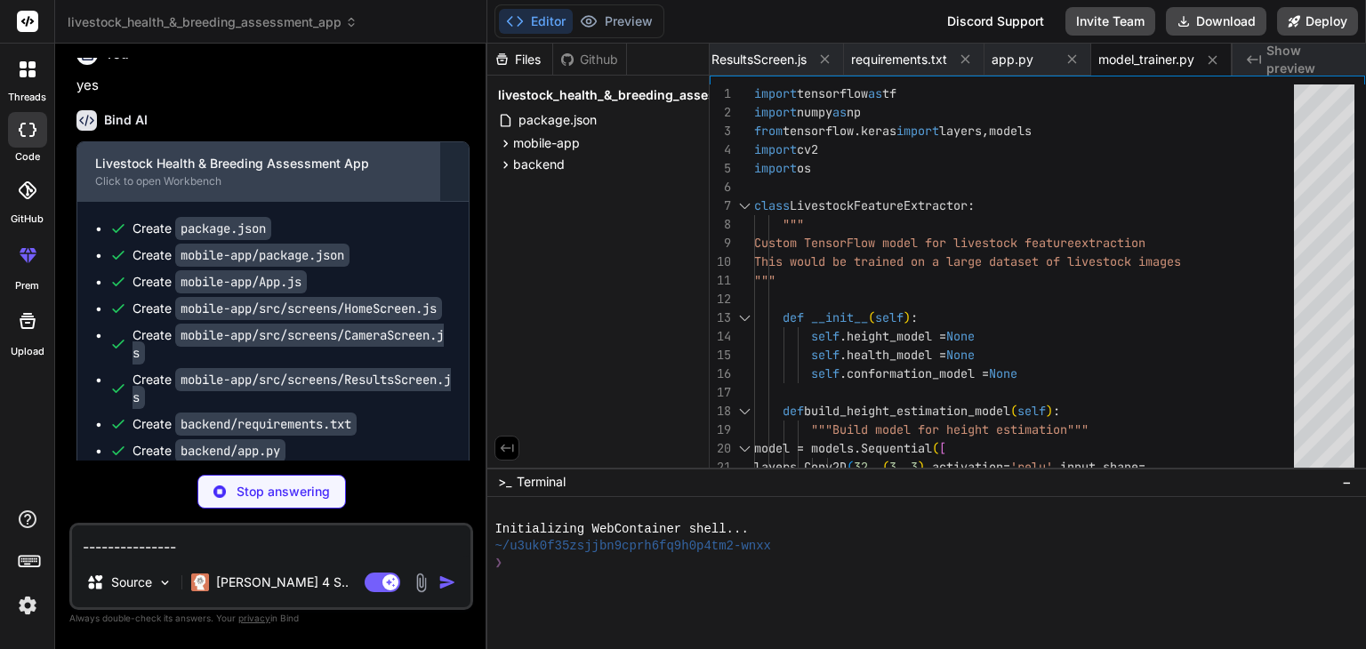
type textarea "--------------"
type textarea "x"
type textarea "-------------"
type textarea "x"
type textarea "------------"
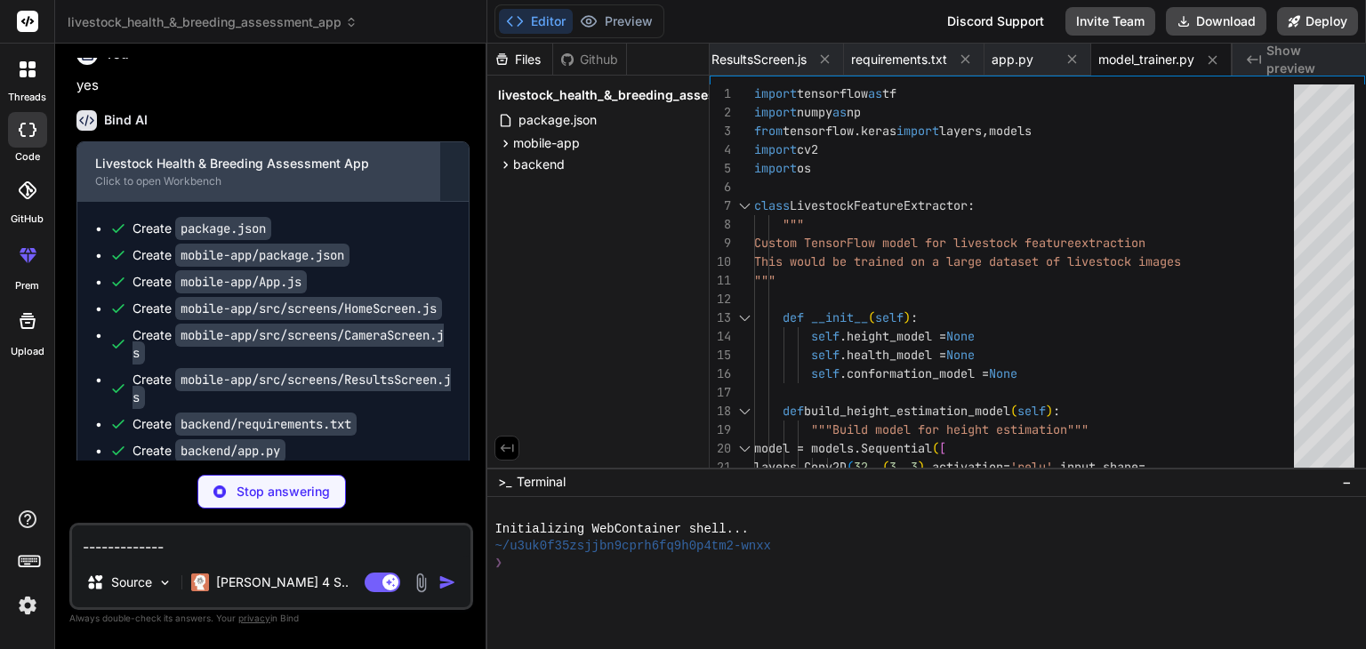
type textarea "x"
type textarea "-----------"
type textarea "x"
type textarea "----------"
type textarea "x"
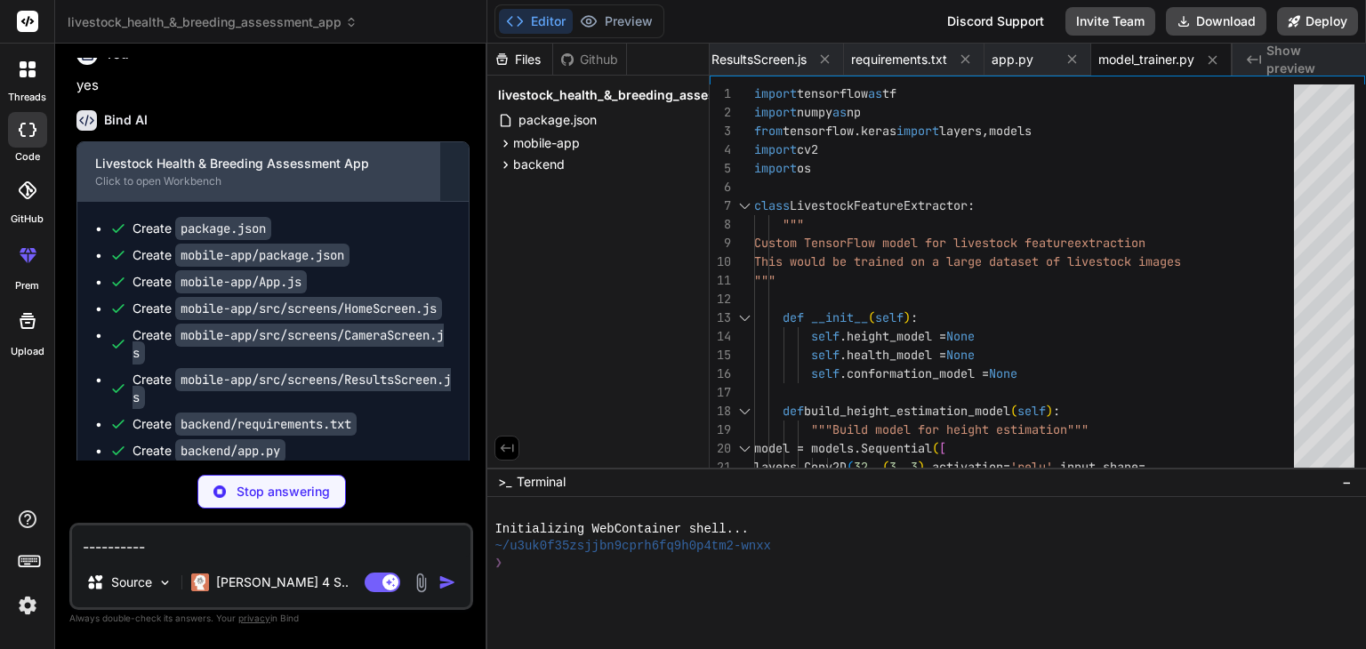
type textarea "---------"
type textarea "x"
type textarea "--------"
type textarea "x"
type textarea "-------"
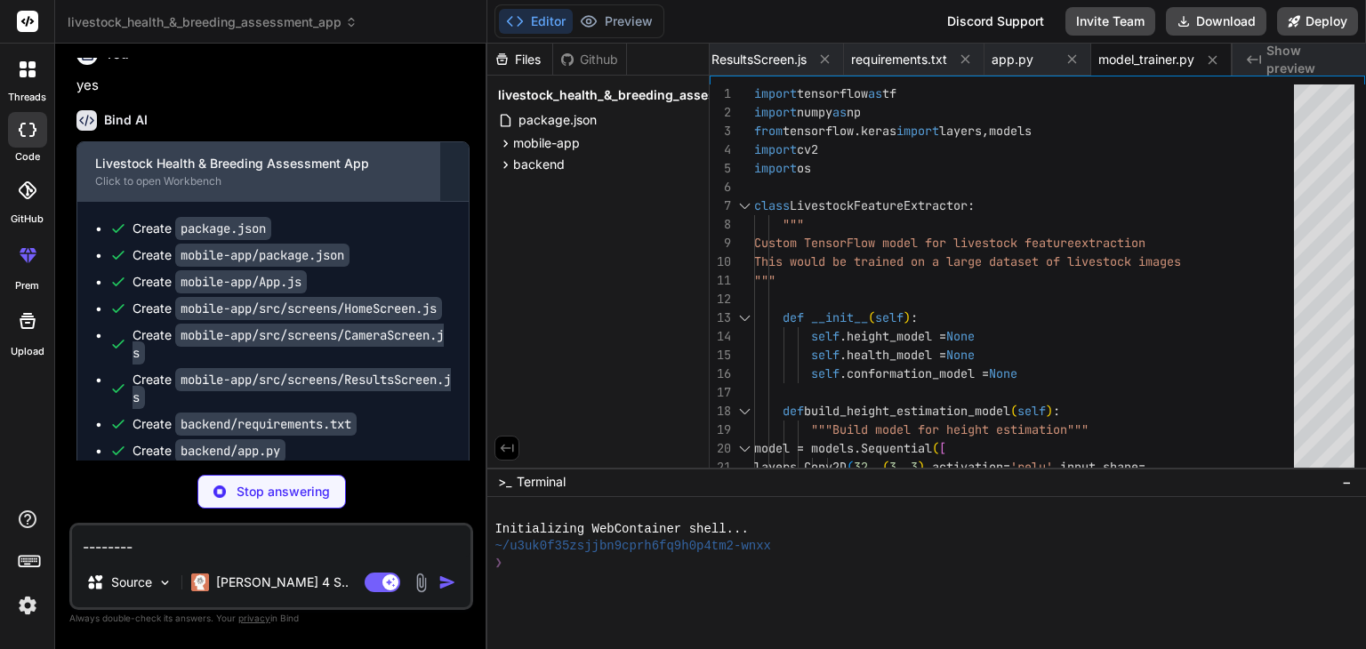
type textarea "x"
type textarea "------"
type textarea "x"
type textarea "-----"
type textarea "x"
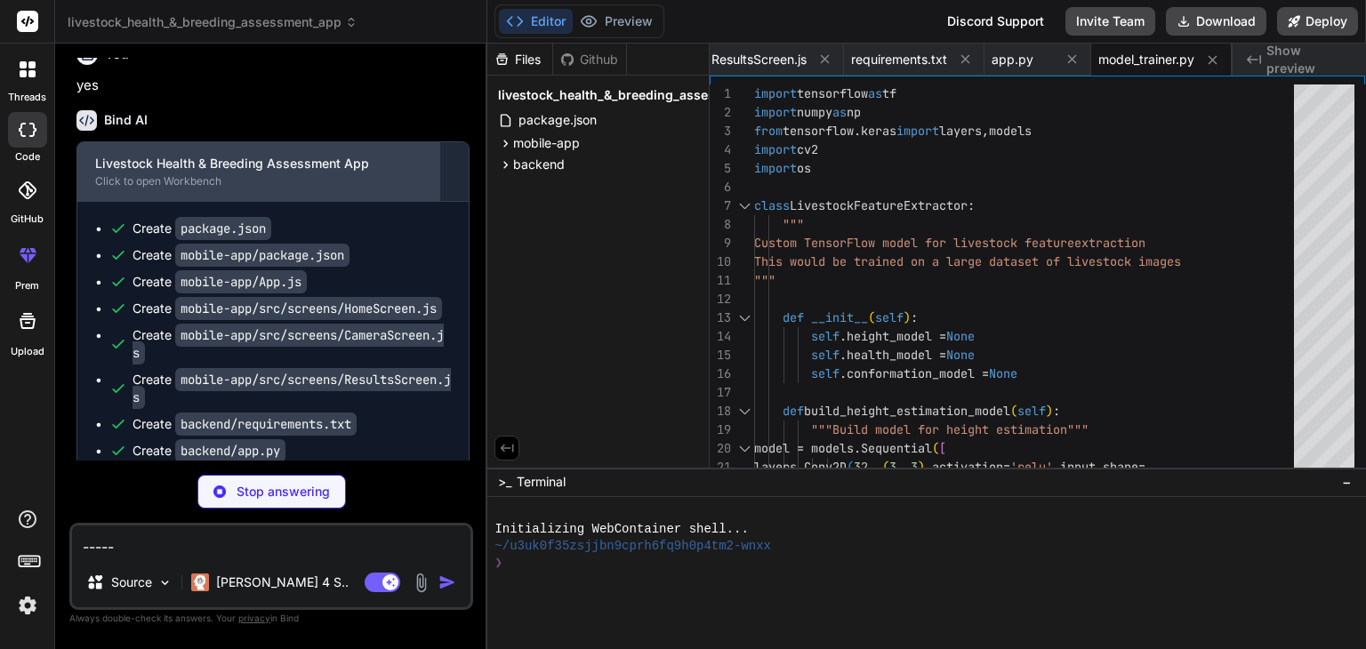
type textarea "----"
type textarea "x"
type textarea "---"
type textarea "x"
type textarea "--"
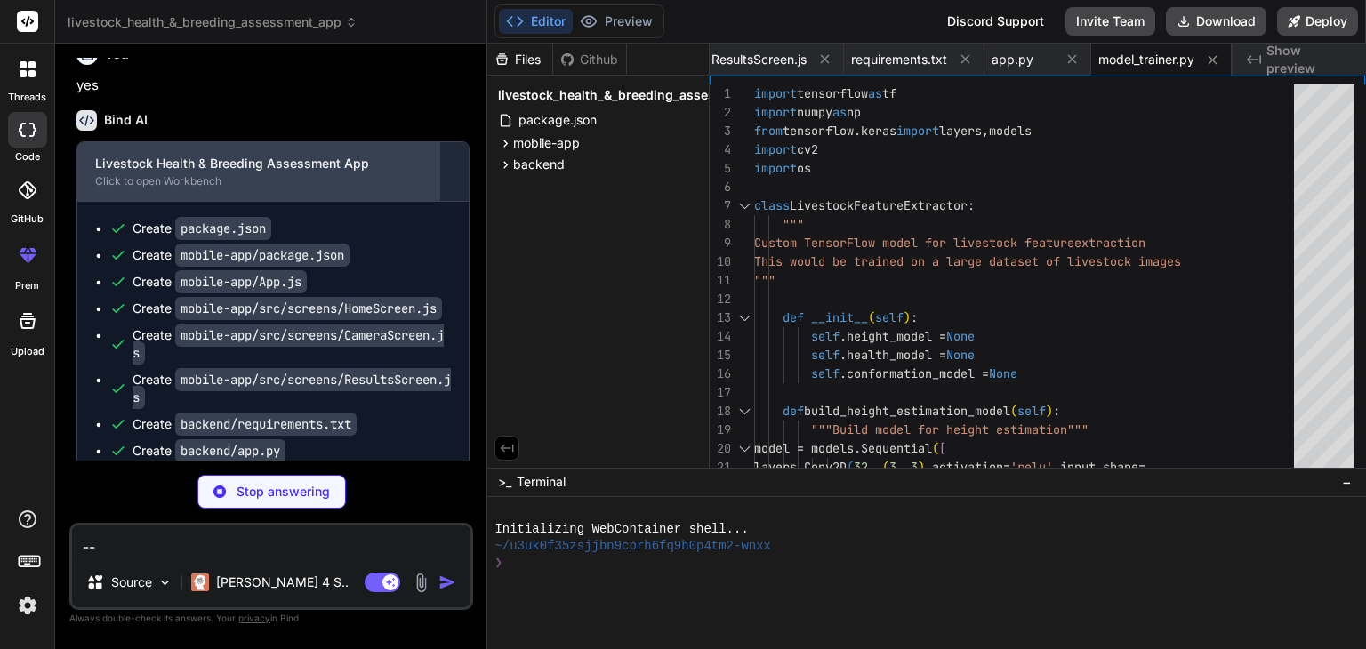
type textarea "x"
type textarea "-"
type textarea "x"
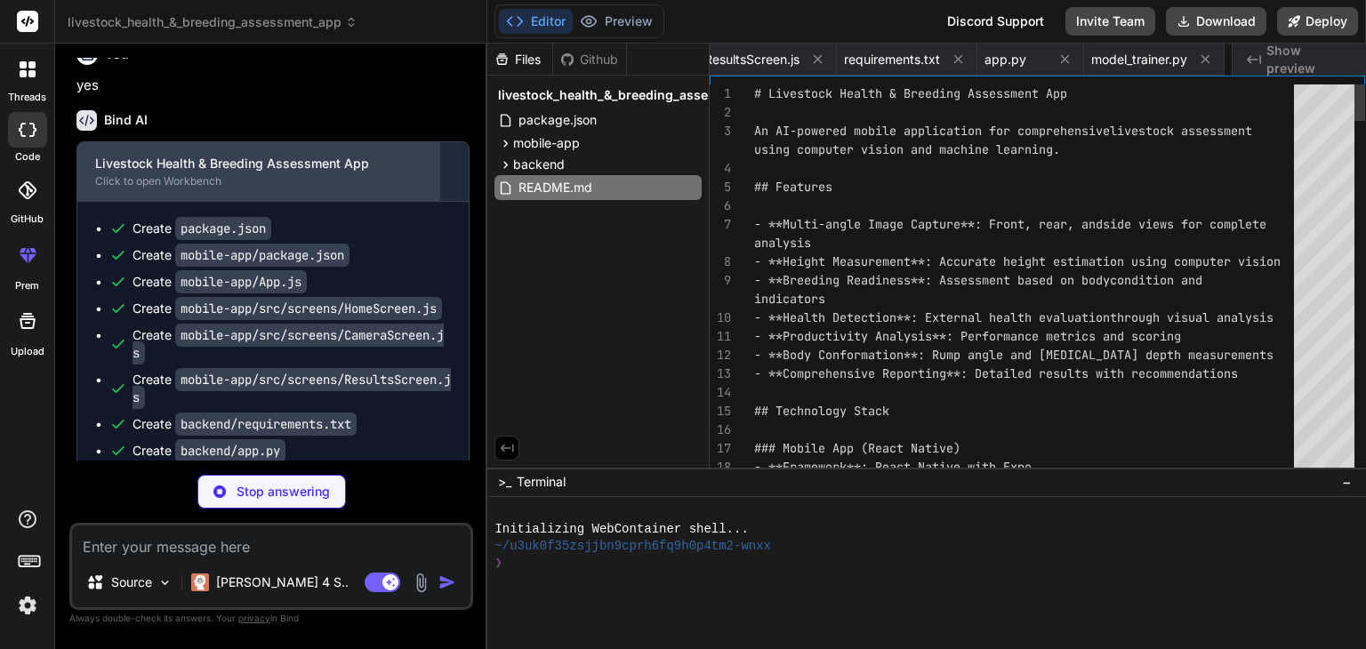
scroll to position [0, 758]
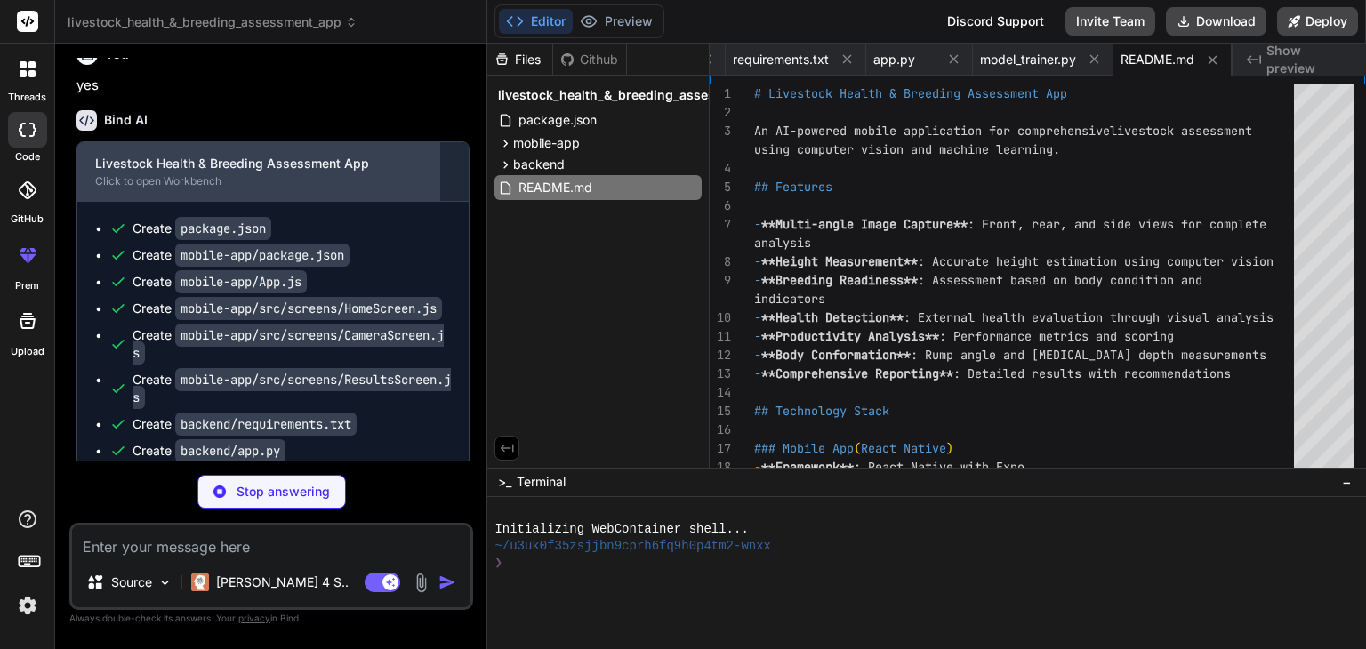
type textarea "x"
type textarea ""[DOMAIN_NAME]_EXTERNAL_STORAGE", "android.permission.WRITE_EXTERNAL_STORAGE" ]…"
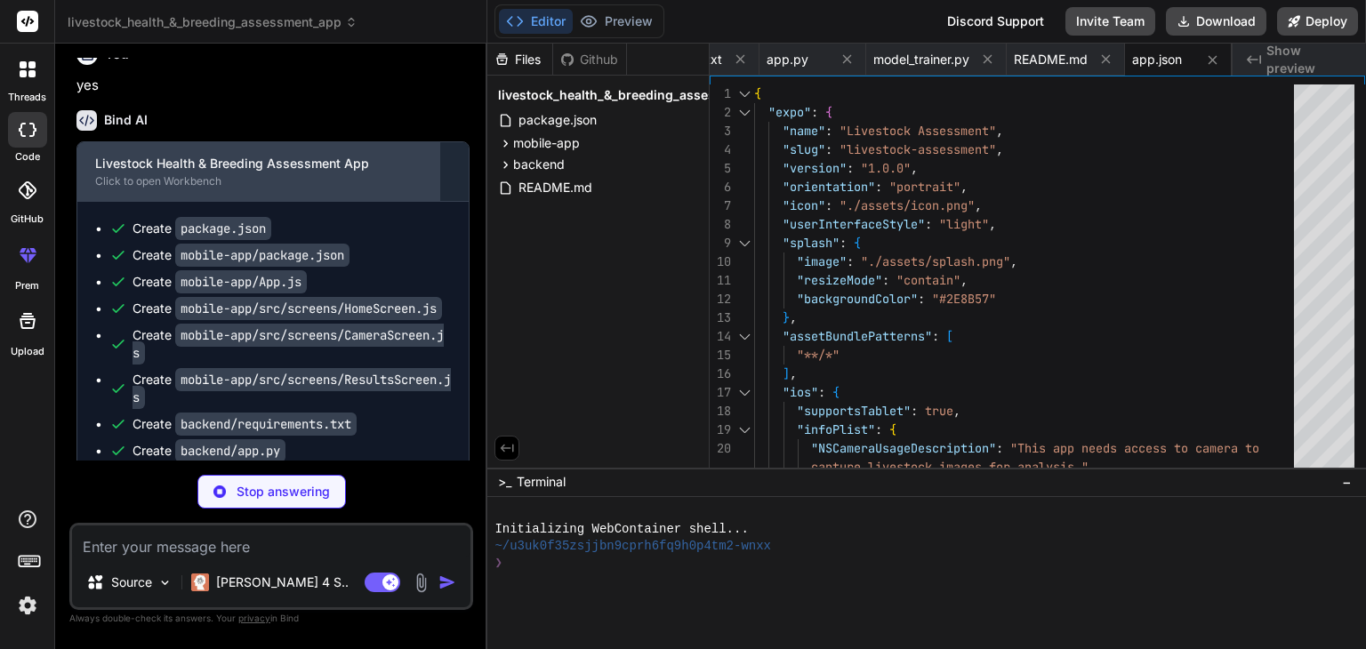
type textarea "x"
type textarea "module.exports = function(api) { api.cache(true); return { presets: ['babel-pre…"
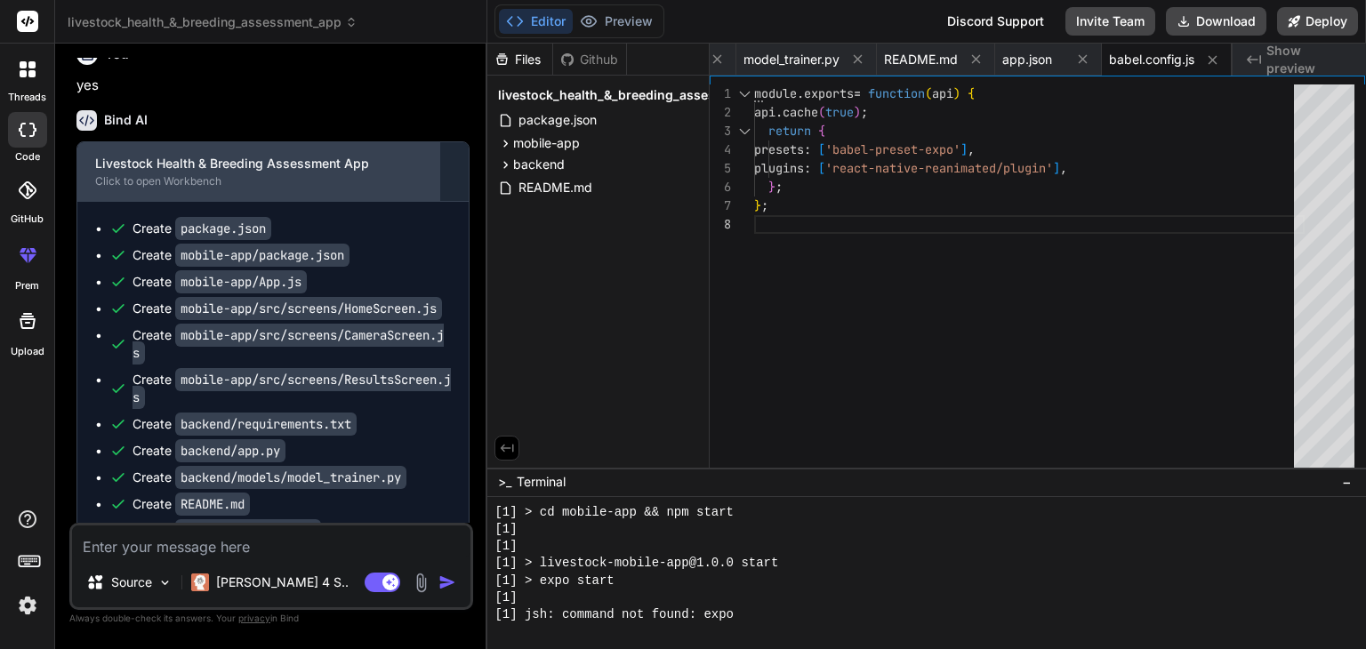
scroll to position [630, 0]
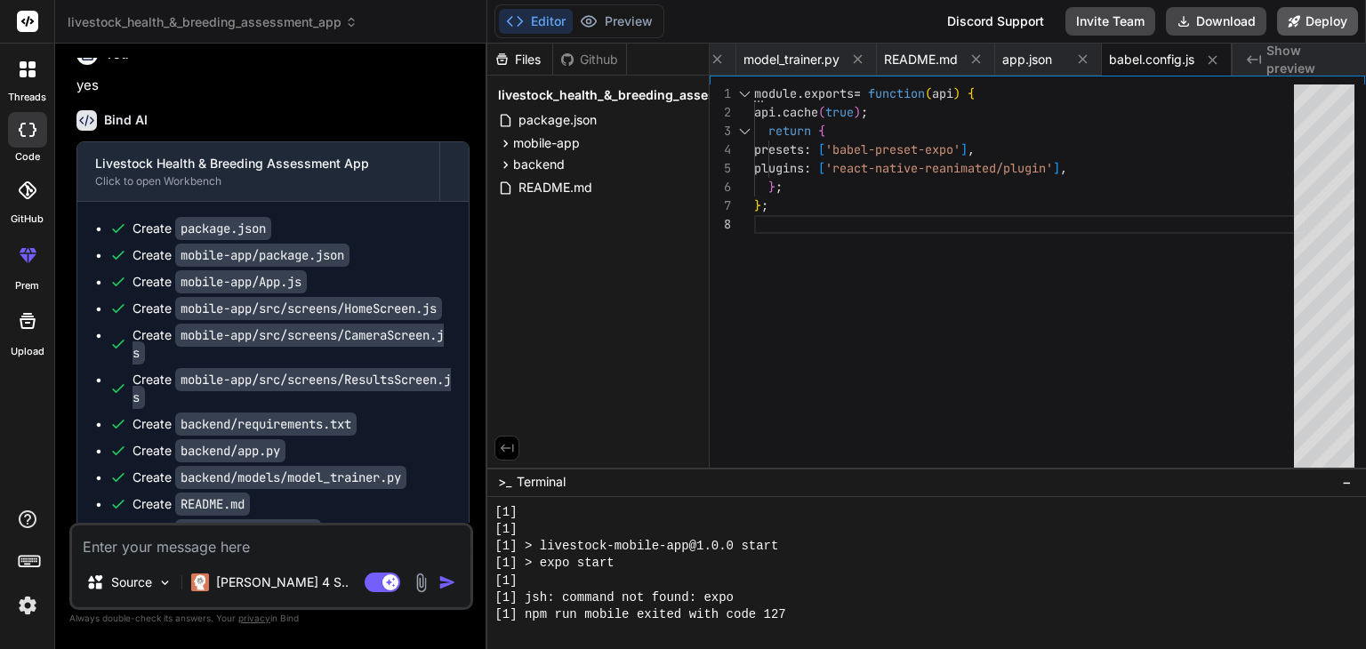
click at [1303, 23] on button "Deploy" at bounding box center [1317, 21] width 81 height 28
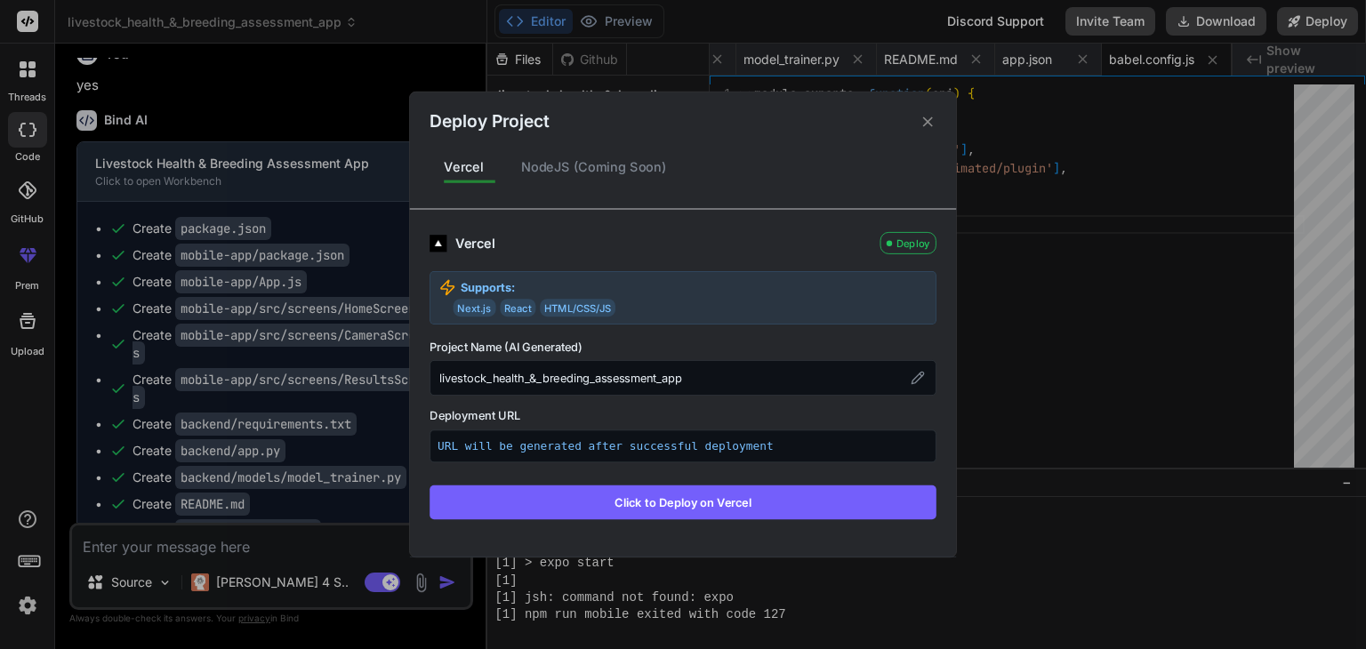
click at [651, 494] on button "Click to Deploy on Vercel" at bounding box center [682, 502] width 507 height 34
type textarea "x"
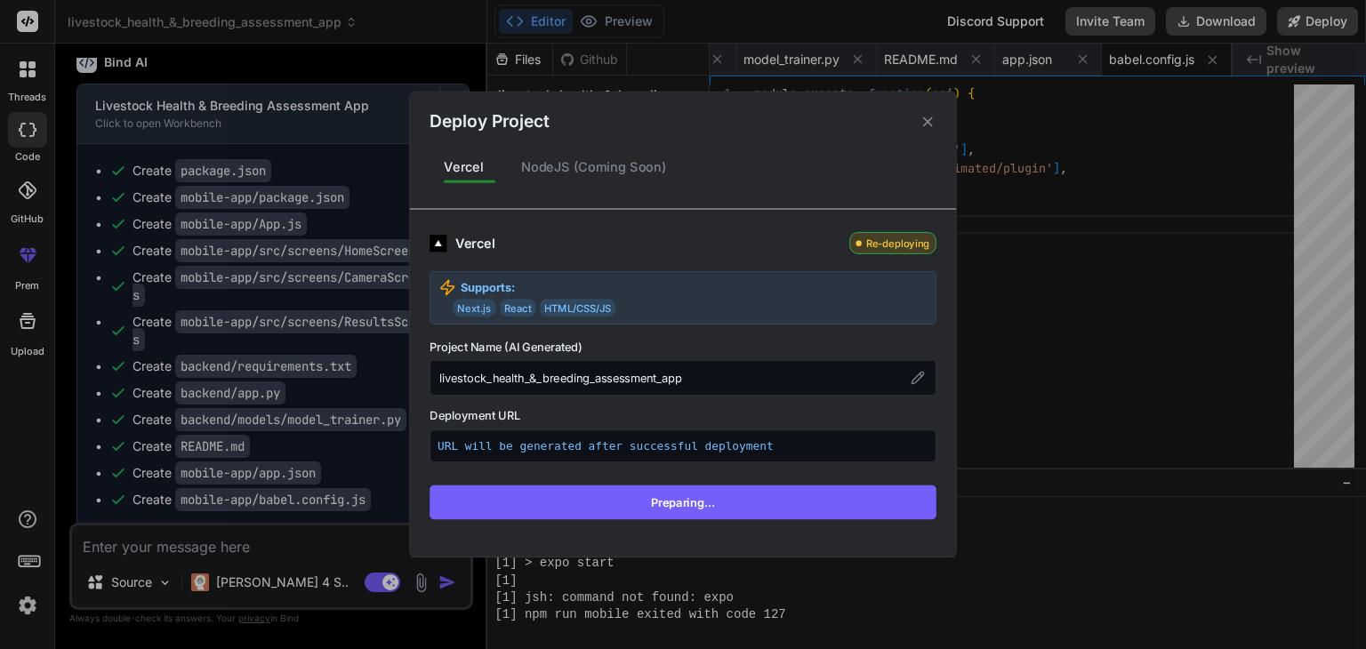
click at [932, 118] on icon at bounding box center [928, 121] width 10 height 10
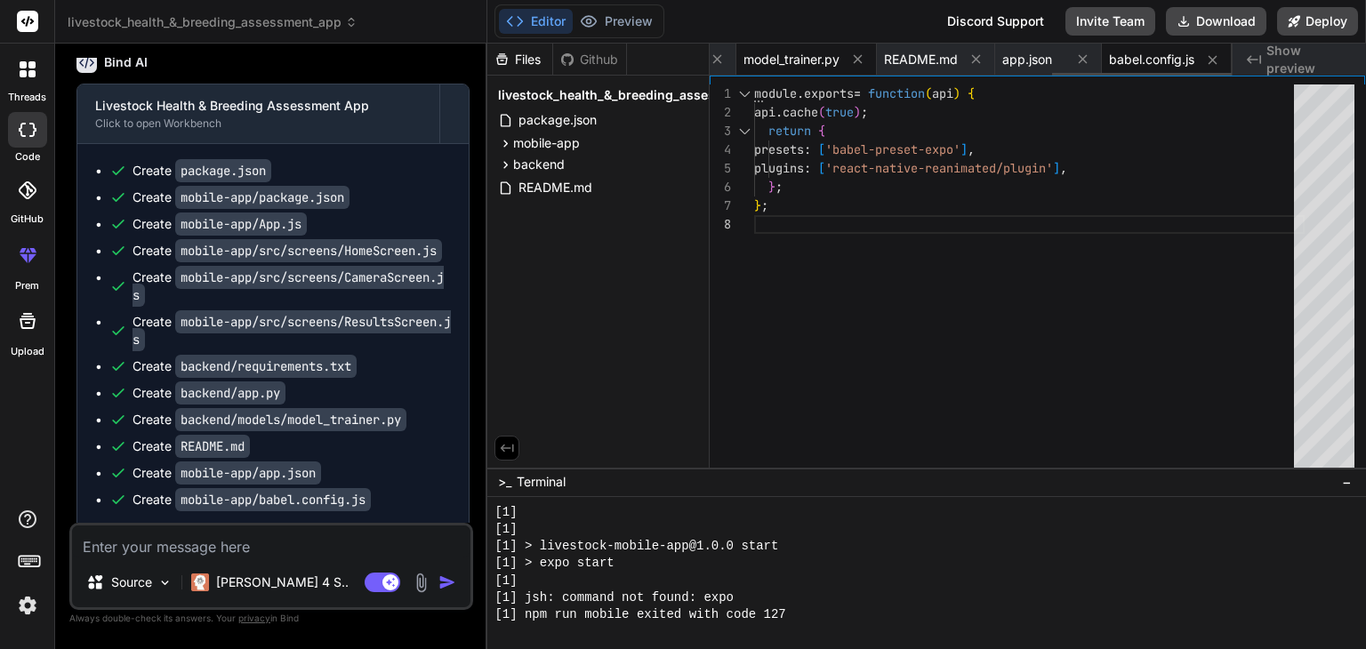
click at [782, 61] on span "model_trainer.py" at bounding box center [791, 60] width 96 height 18
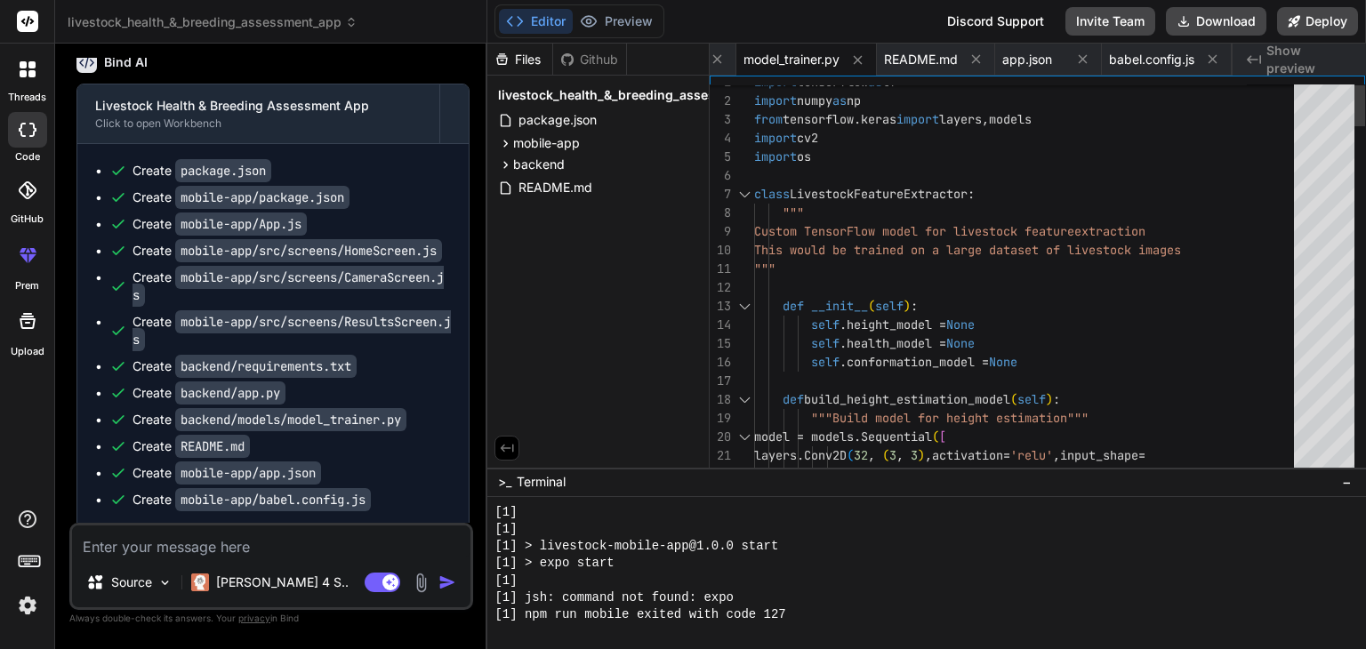
type textarea "import tensorflow as tf import numpy as np from tensorflow.keras import layers,…"
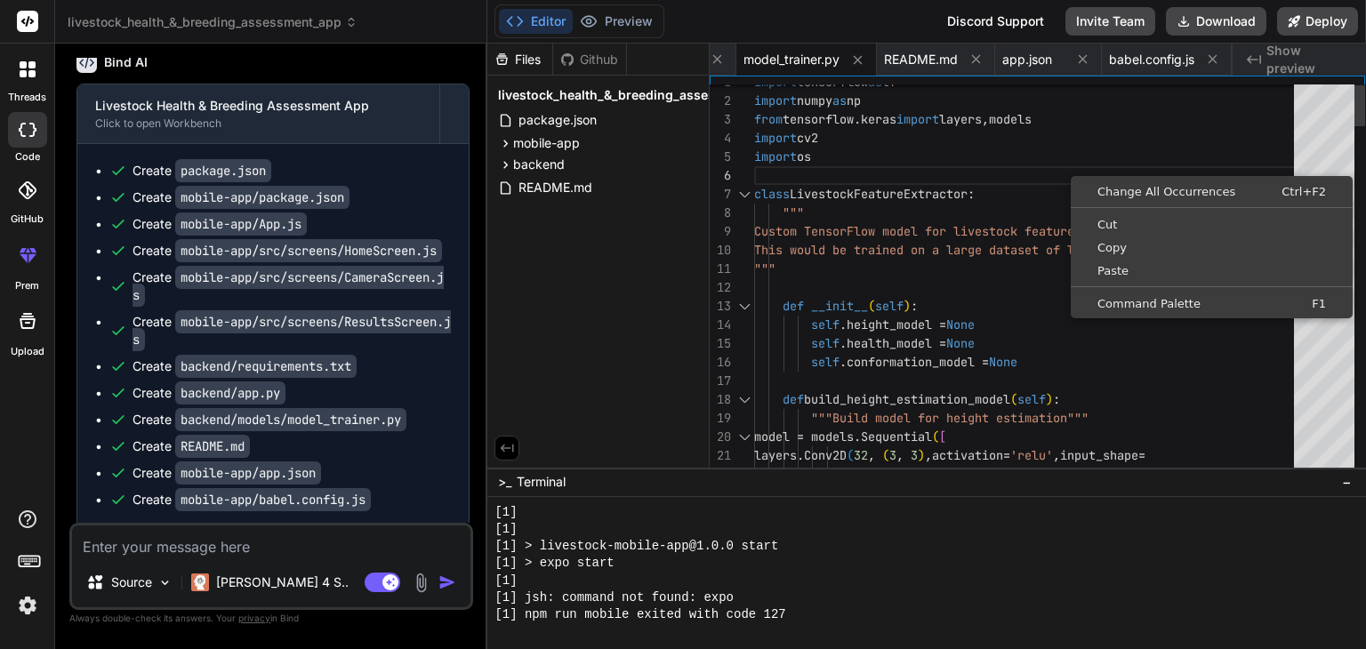
scroll to position [0, 0]
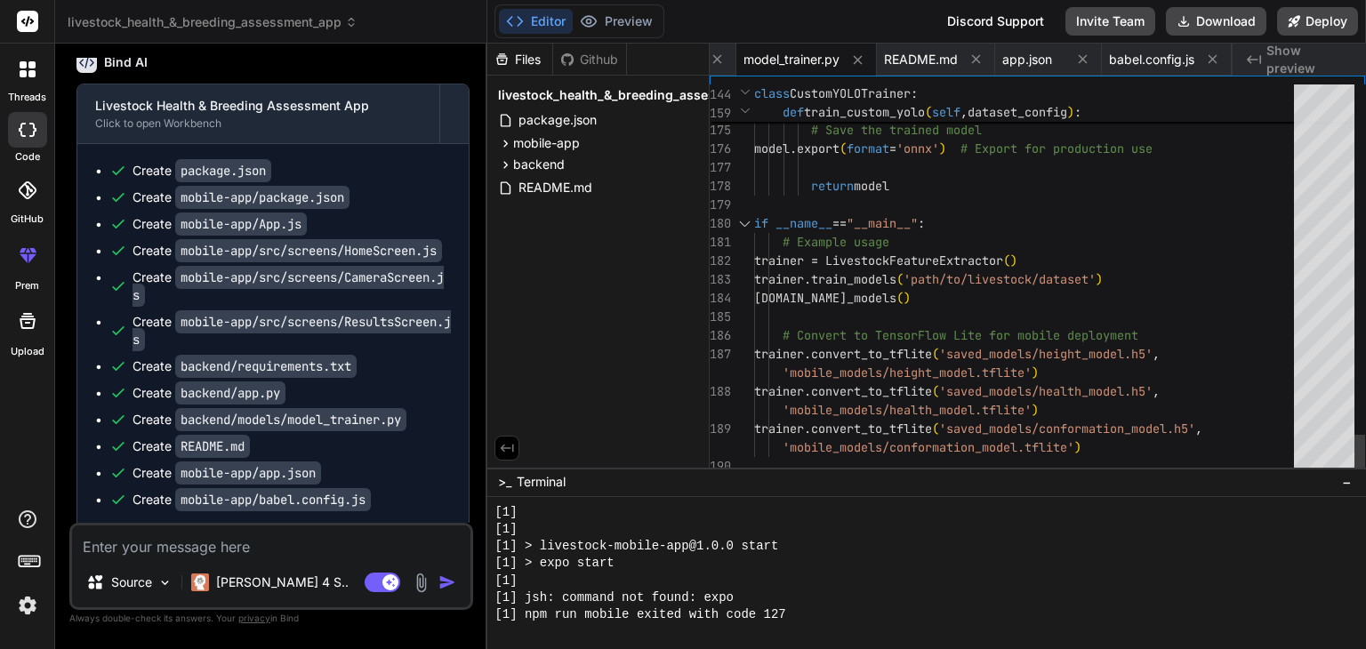
scroll to position [700, 0]
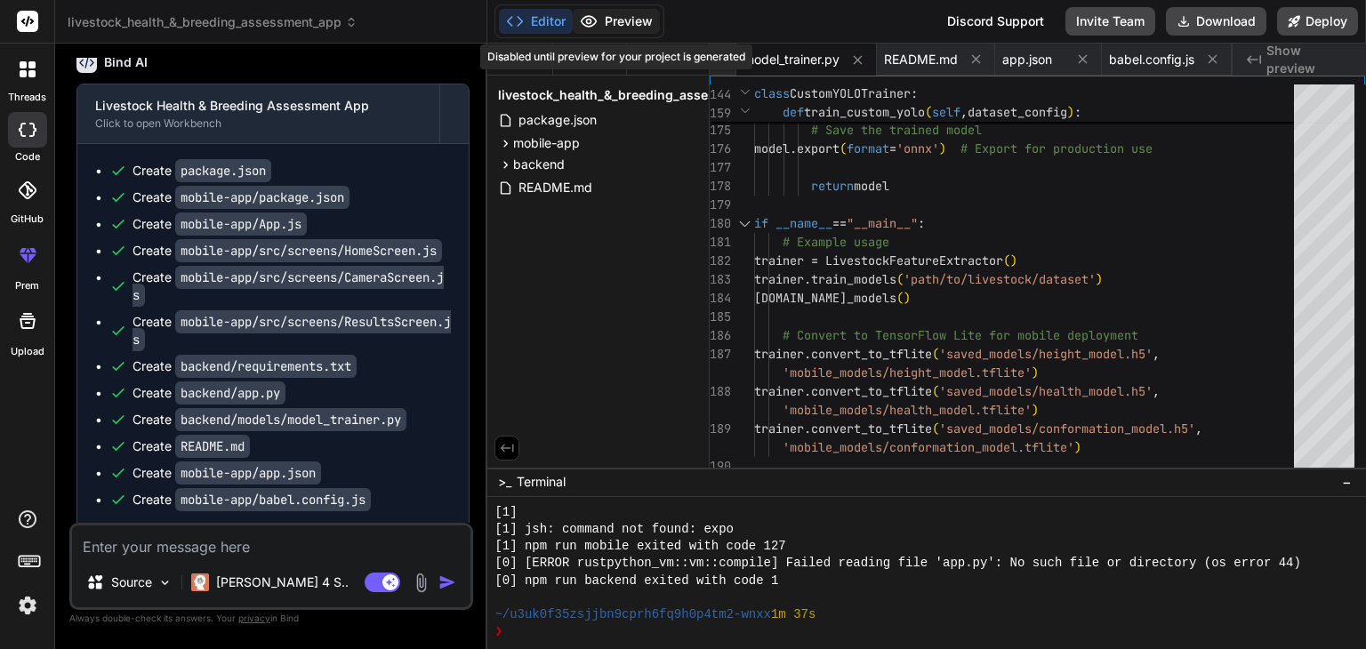
type textarea "x"
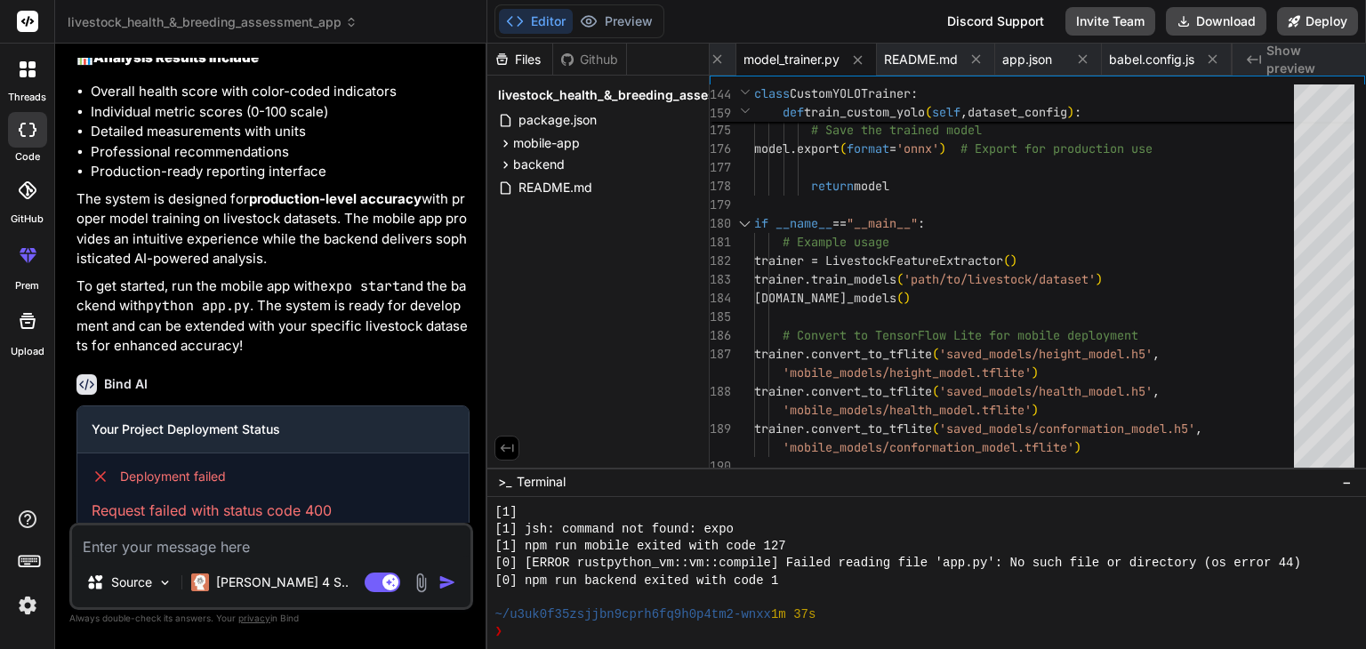
scroll to position [2863, 0]
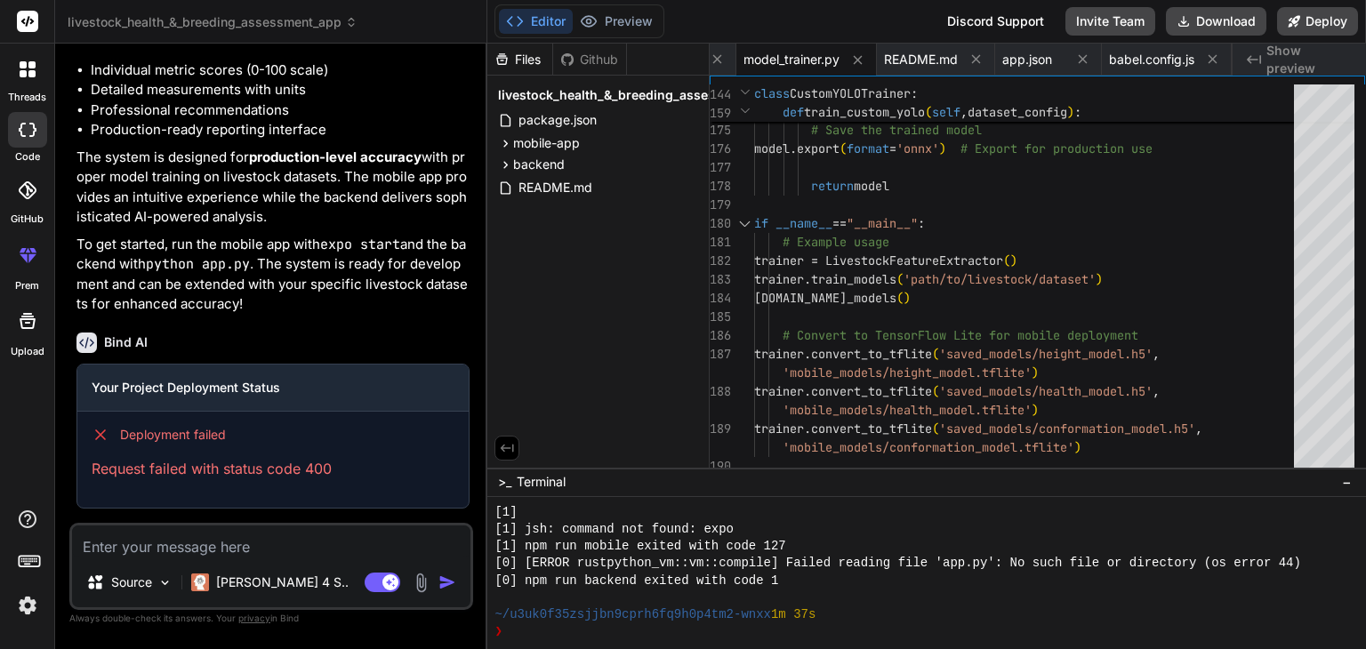
click at [97, 433] on icon at bounding box center [100, 434] width 9 height 9
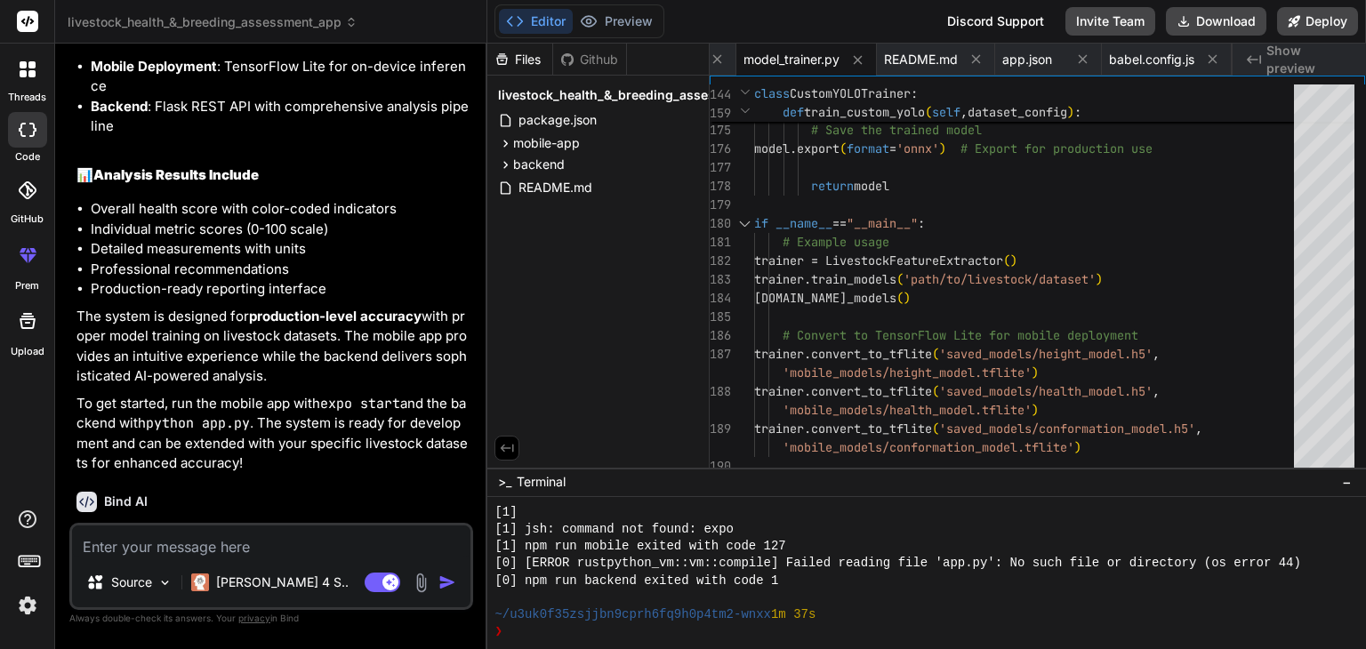
scroll to position [2710, 0]
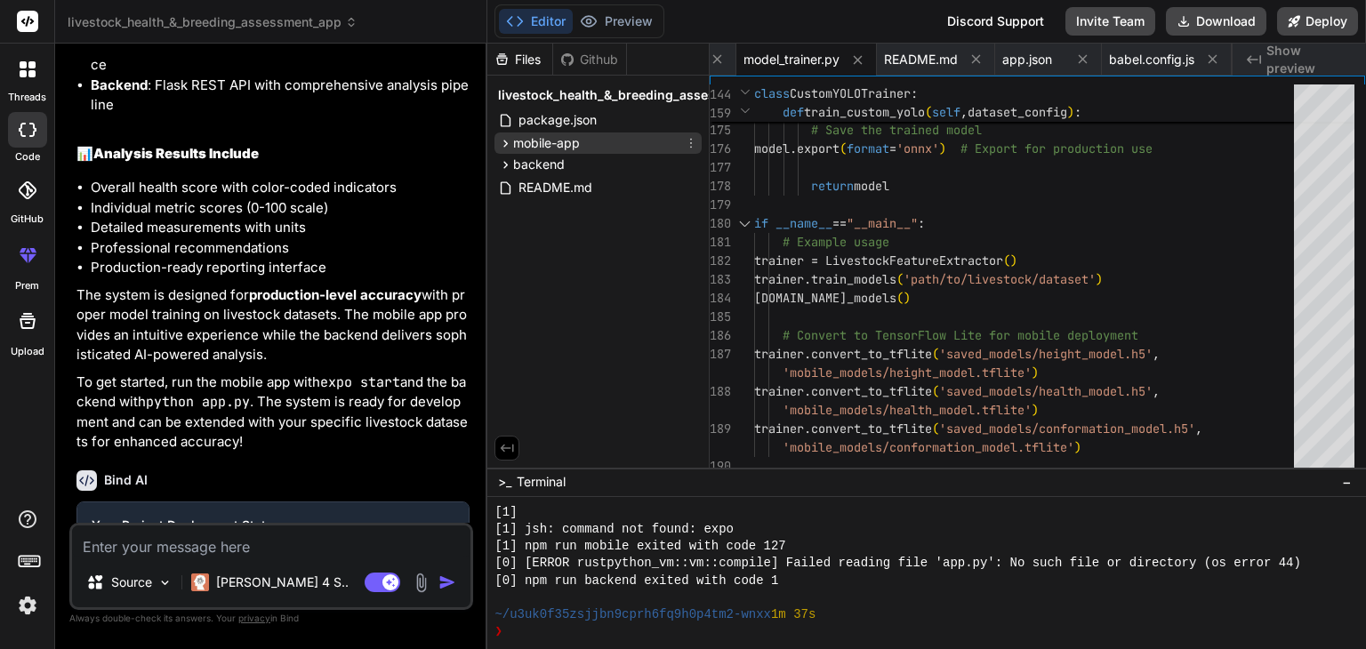
click at [599, 144] on div "mobile-app" at bounding box center [597, 142] width 207 height 21
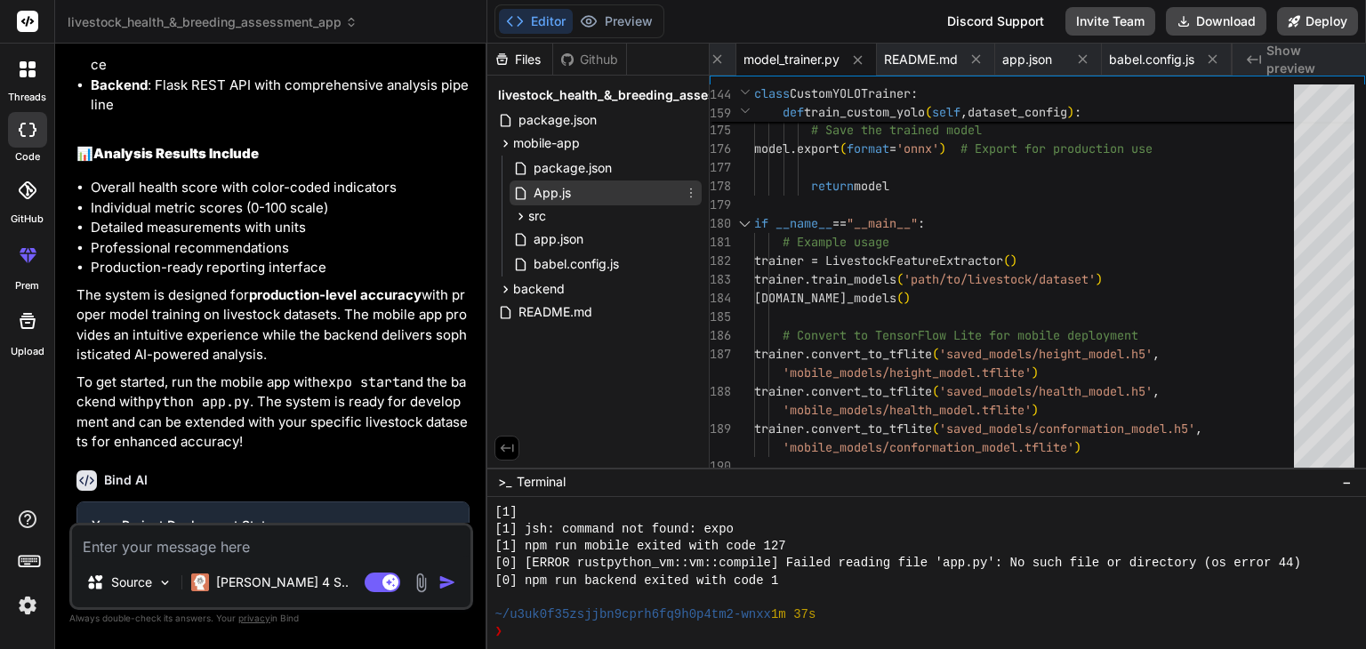
click at [580, 187] on div "App.js" at bounding box center [605, 192] width 192 height 25
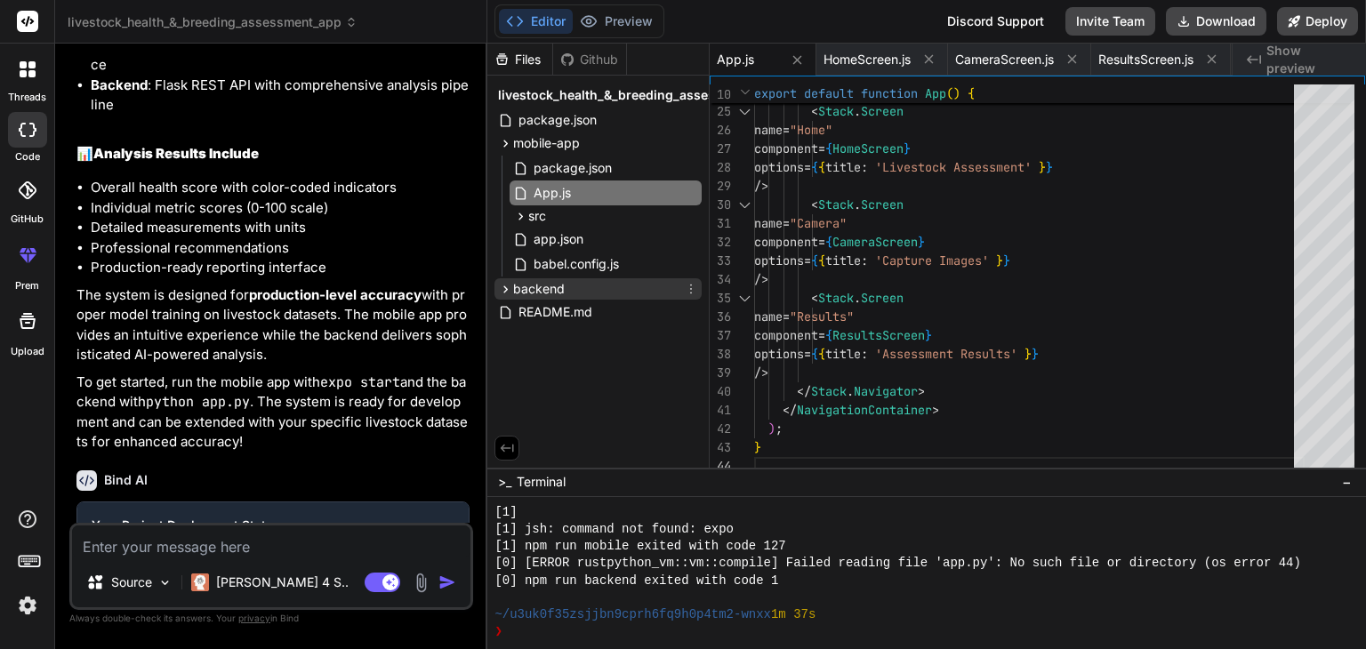
click at [557, 292] on span "backend" at bounding box center [539, 289] width 52 height 18
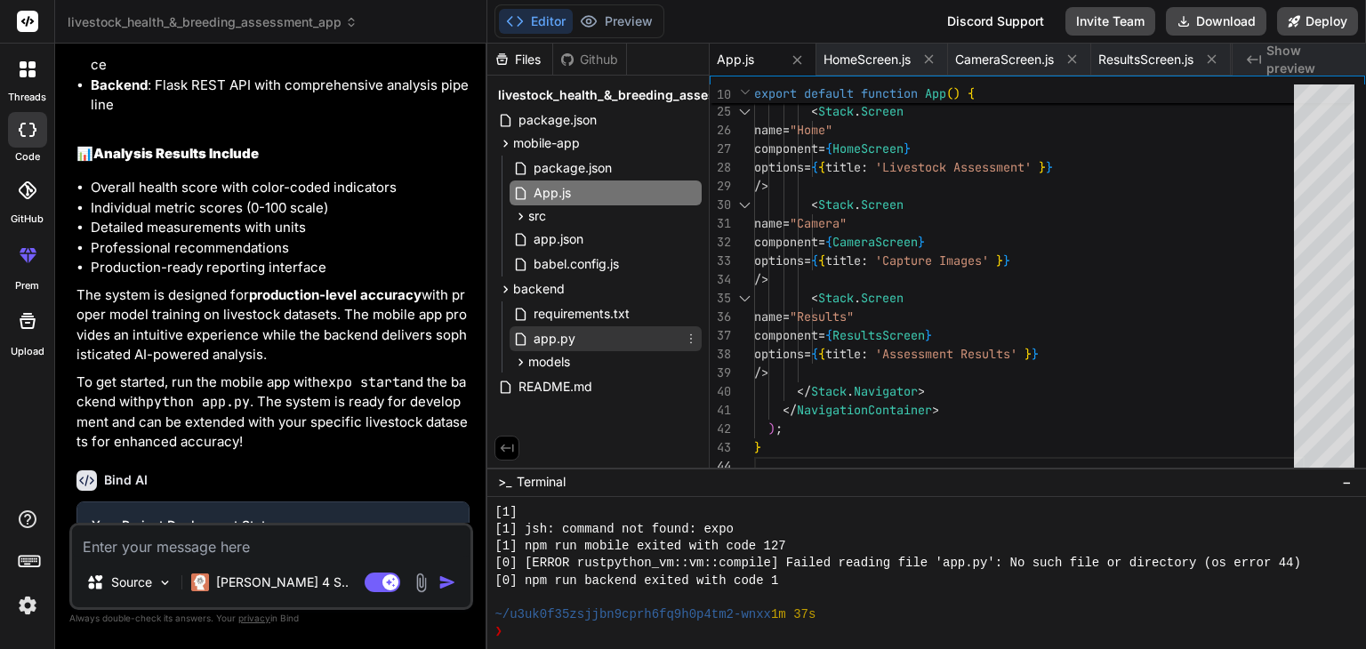
click at [552, 335] on span "app.py" at bounding box center [554, 338] width 45 height 21
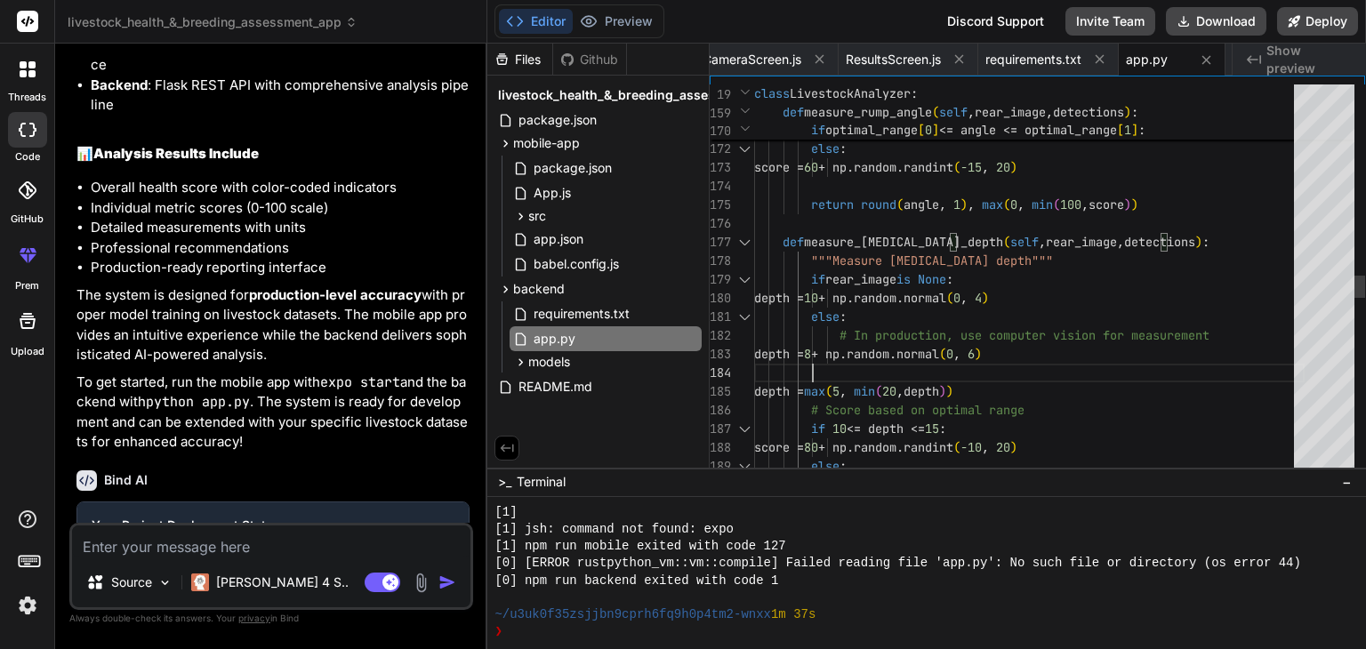
scroll to position [0, 0]
click at [1081, 368] on div "optimal_range = ( 12 , 18 ) if optimal_range [ 0 ] <= angle <= optimal_range [ …" at bounding box center [1029, 158] width 550 height 6834
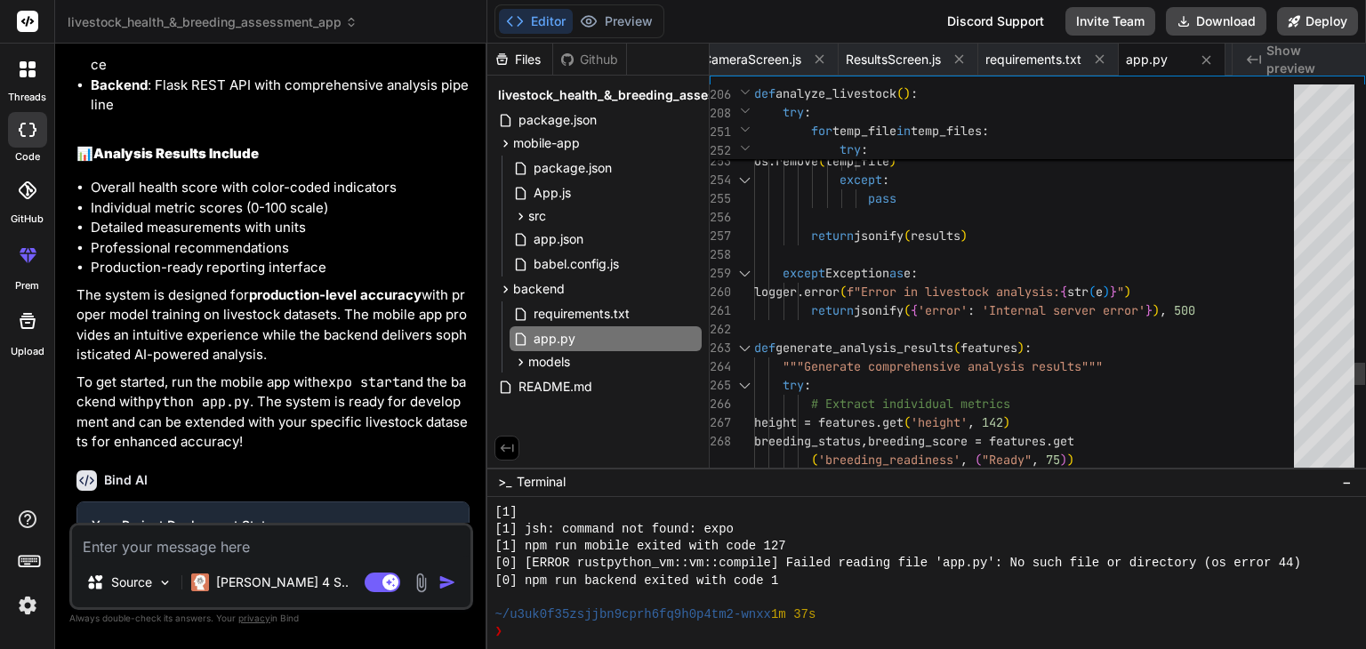
type textarea "except Exception as e: logger.error(f"Error in livestock analysis: {str(e)}") r…"
click at [1302, 23] on button "Deploy" at bounding box center [1317, 21] width 81 height 28
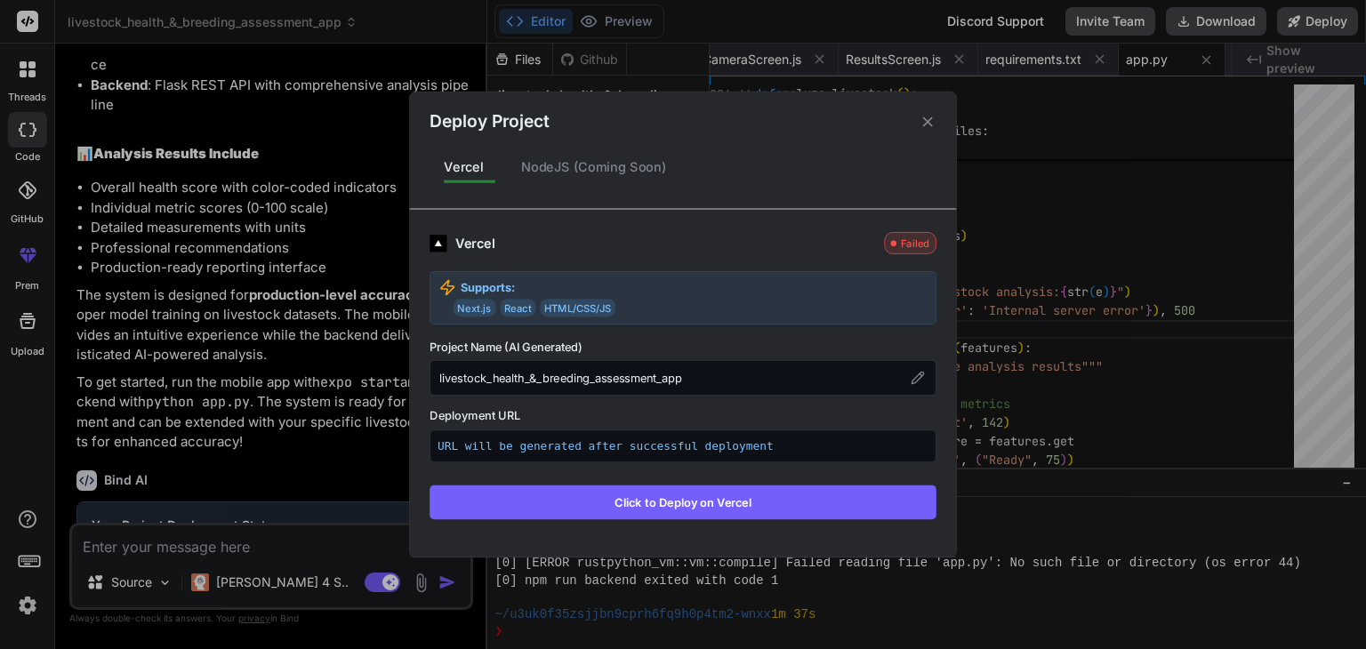
click at [685, 501] on button "Click to Deploy on Vercel" at bounding box center [682, 502] width 507 height 34
click at [793, 493] on button "Click to Deploy on Vercel" at bounding box center [682, 502] width 507 height 34
type textarea "x"
click at [927, 127] on icon at bounding box center [927, 121] width 17 height 17
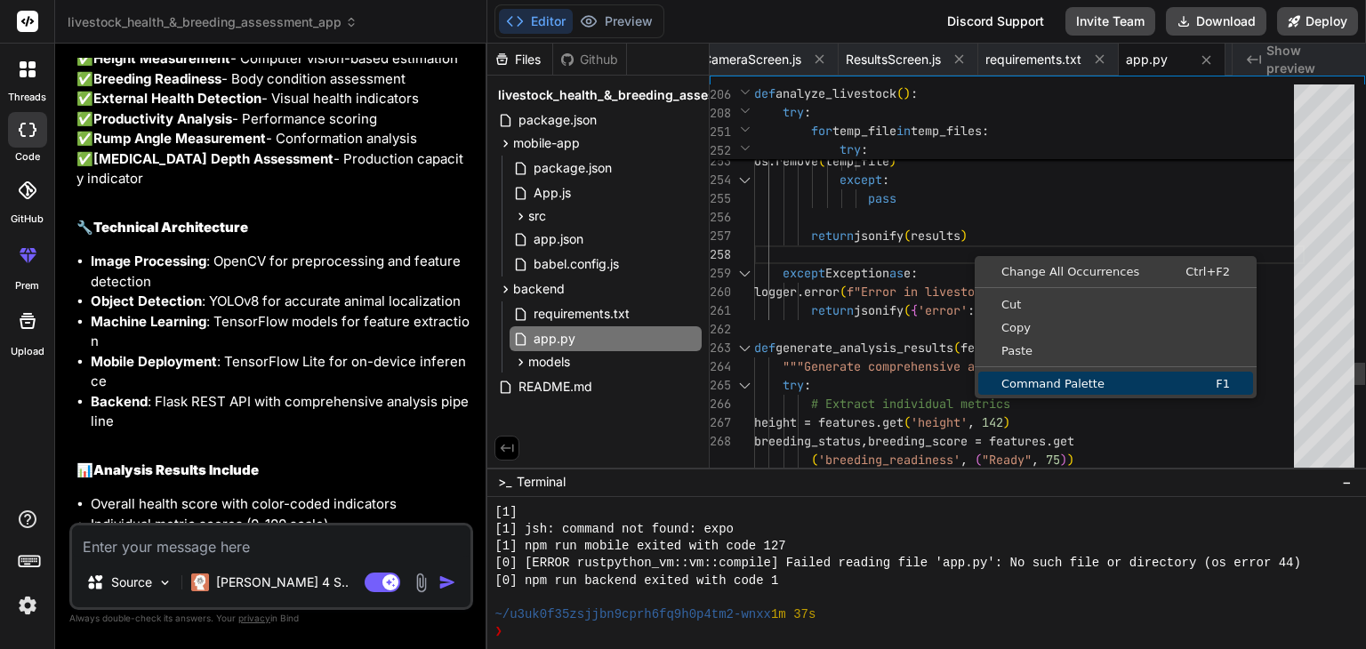
click at [1038, 381] on span "Command Palette" at bounding box center [1063, 384] width 171 height 12
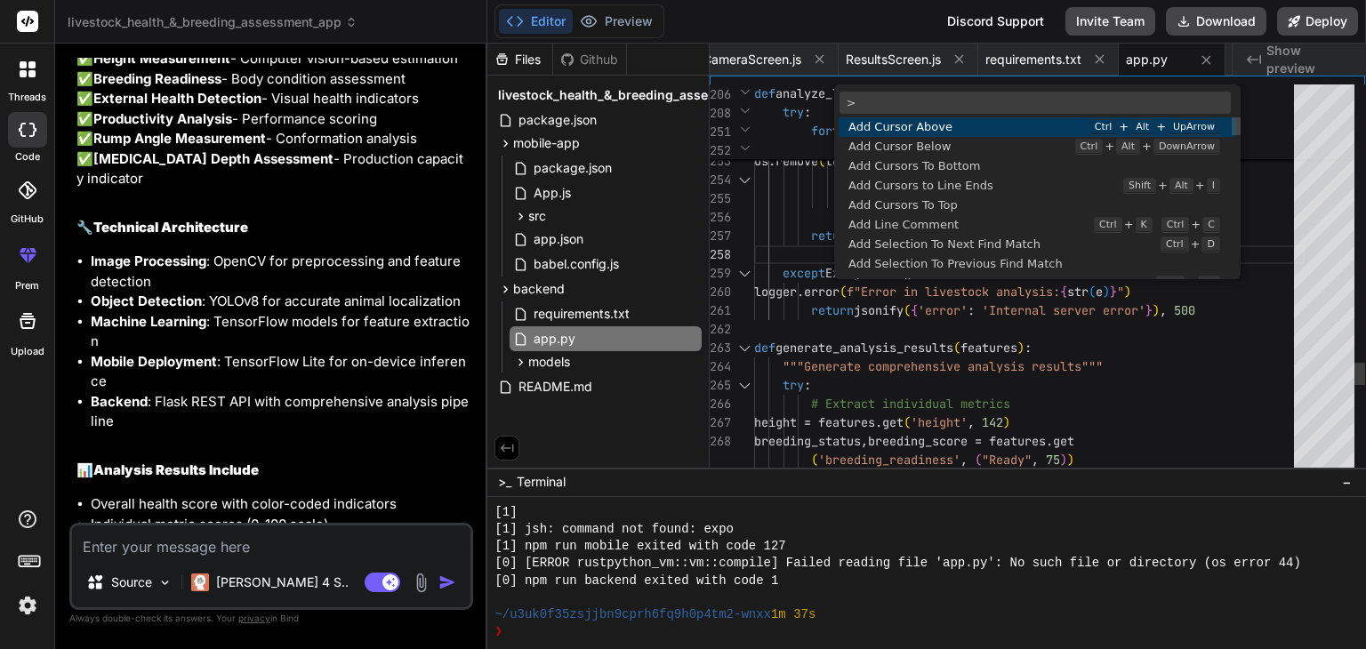
scroll to position [177, 0]
type textarea "except Exception as e: logger.error(f"Error in livestock analysis: {str(e)}") r…"
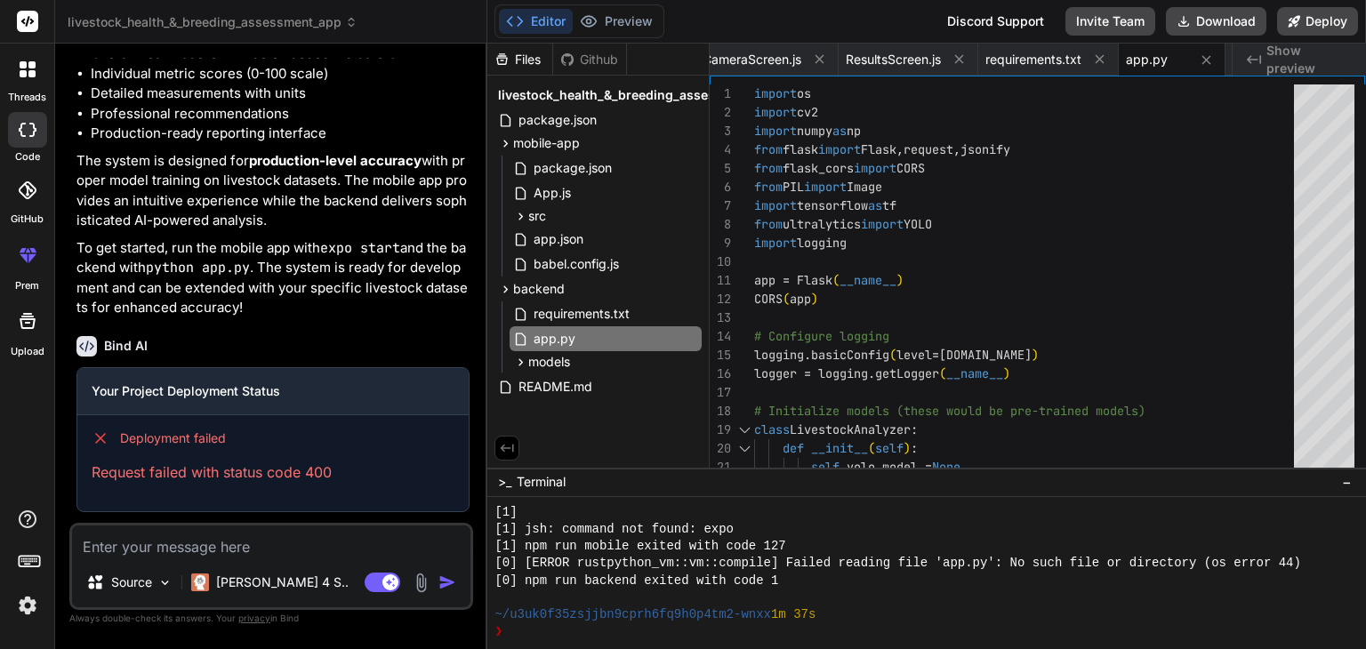
scroll to position [2863, 0]
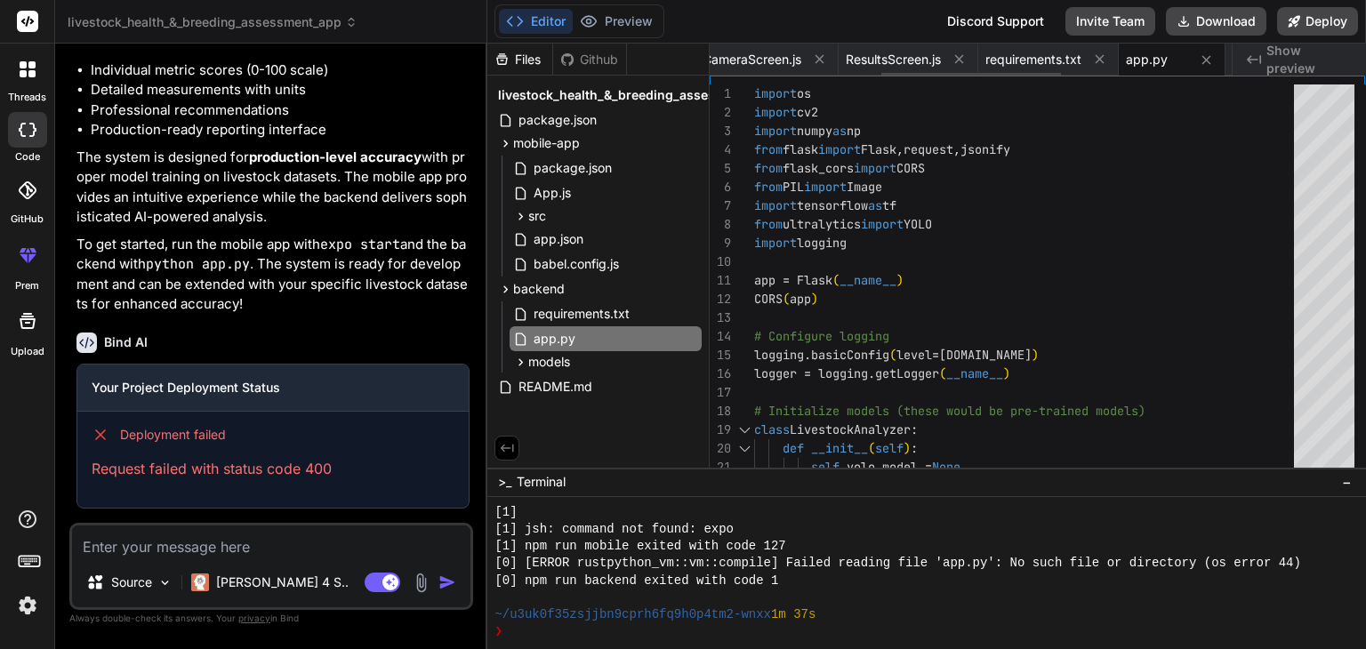
click at [1158, 59] on span "app.py" at bounding box center [1147, 60] width 42 height 18
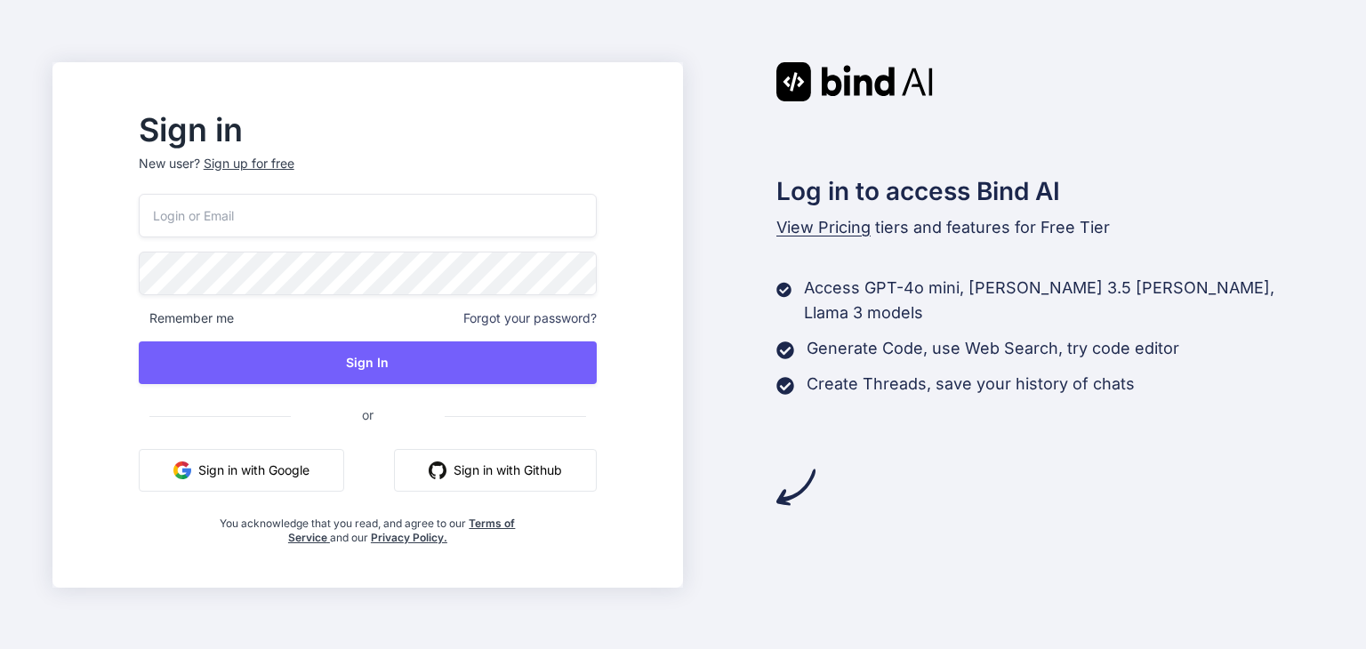
click at [320, 476] on button "Sign in with Google" at bounding box center [241, 470] width 205 height 43
